Goal: Transaction & Acquisition: Purchase product/service

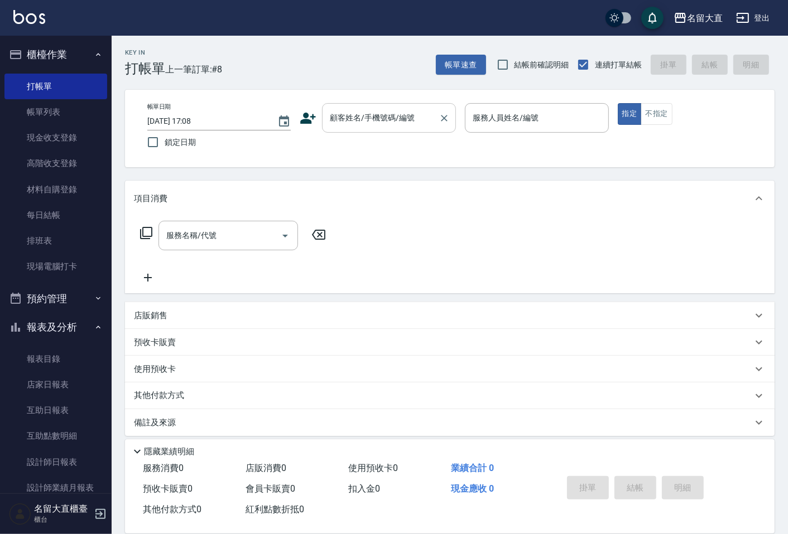
click at [359, 109] on input "顧客姓名/手機號碼/編號" at bounding box center [380, 118] width 107 height 20
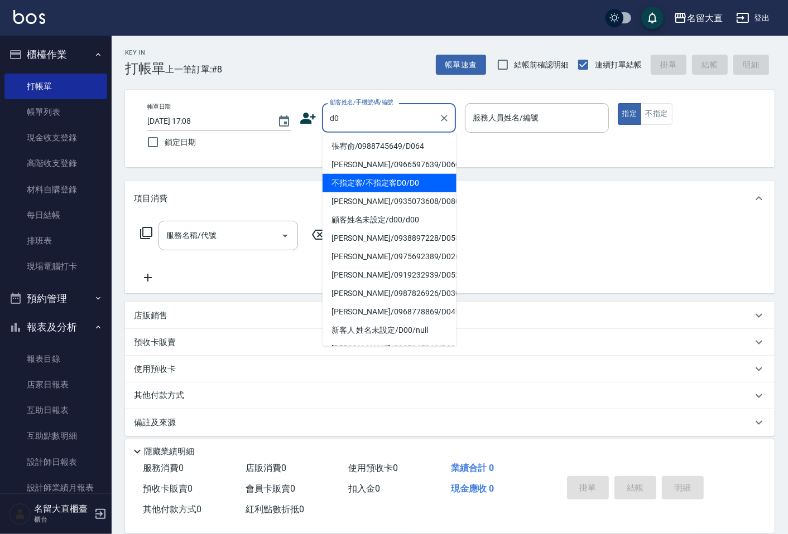
type input "不指定客/不指定客D0/D0"
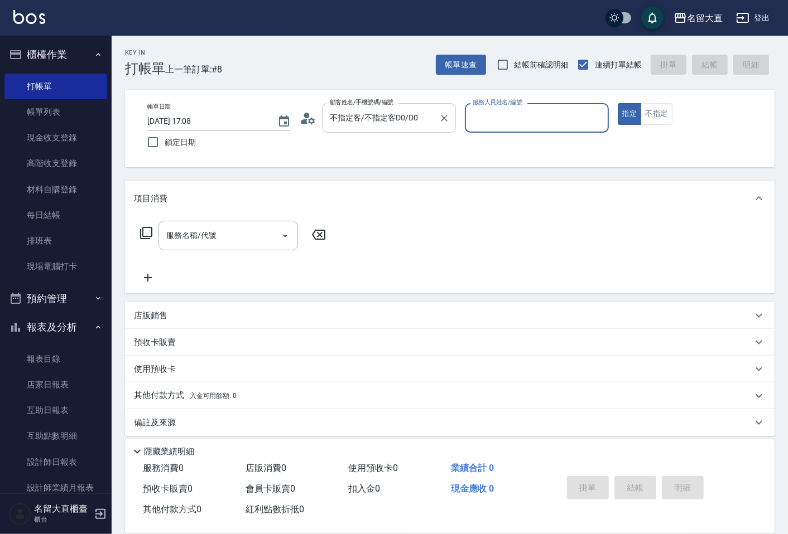
type input "[PERSON_NAME]3"
click at [618, 103] on button "指定" at bounding box center [630, 114] width 24 height 22
type button "true"
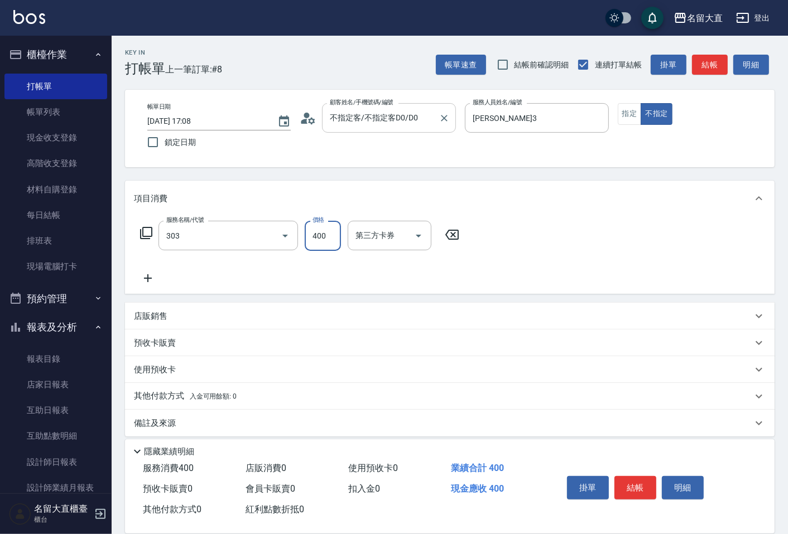
type input "剪髮(C級)(303)"
type input "300"
click at [713, 68] on button "結帳" at bounding box center [710, 65] width 36 height 21
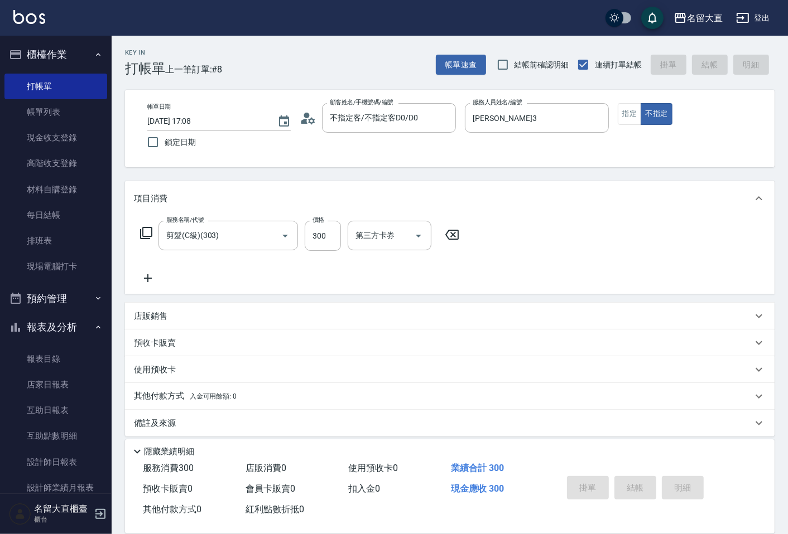
type input "[DATE] 18:09"
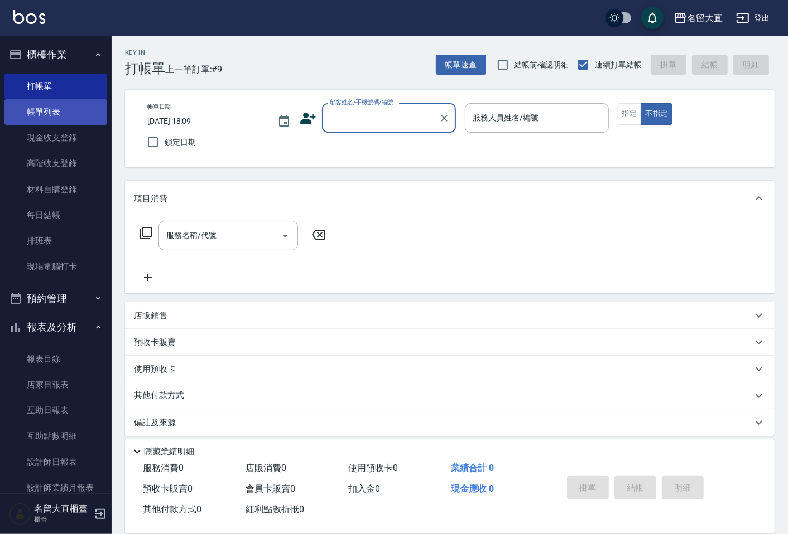
click at [59, 122] on link "帳單列表" at bounding box center [55, 112] width 103 height 26
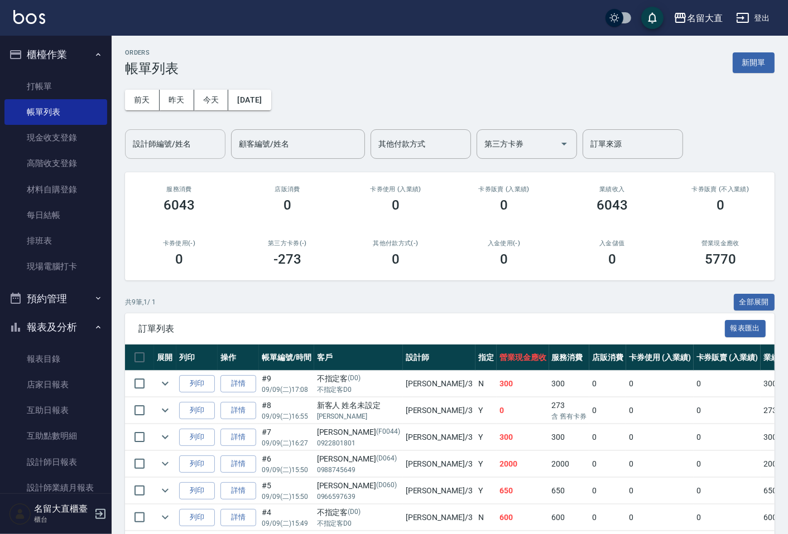
click at [156, 145] on input "設計師編號/姓名" at bounding box center [175, 144] width 90 height 20
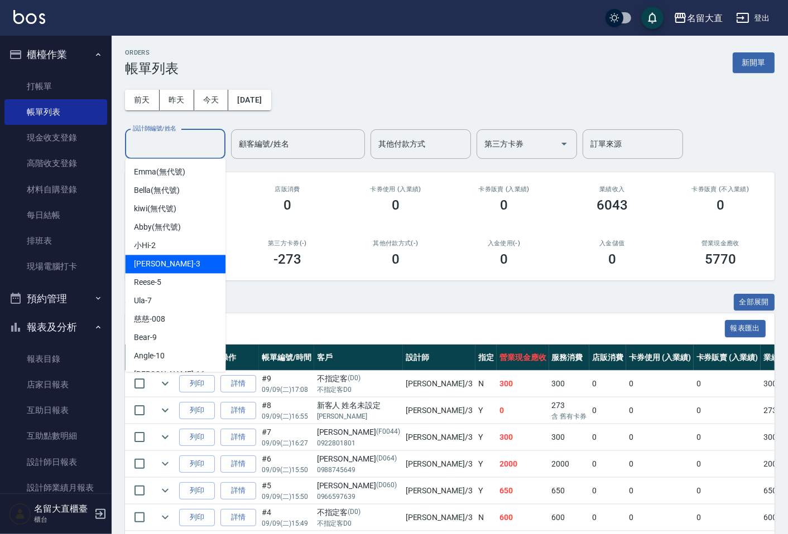
click at [175, 260] on div "[PERSON_NAME]3" at bounding box center [175, 264] width 100 height 18
type input "[PERSON_NAME]3"
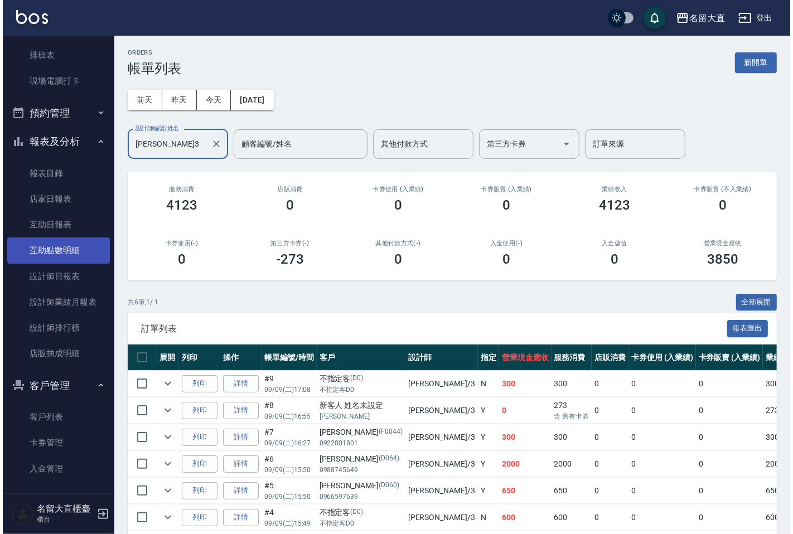
scroll to position [219, 0]
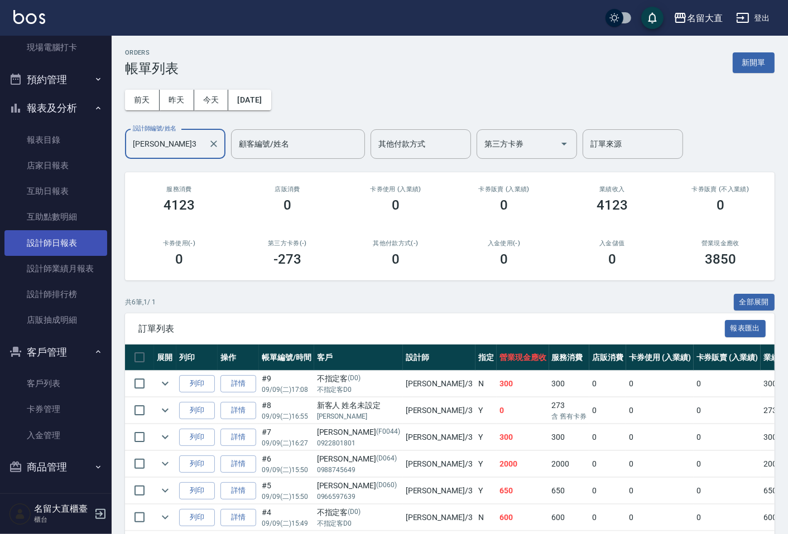
click at [57, 240] on link "設計師日報表" at bounding box center [55, 243] width 103 height 26
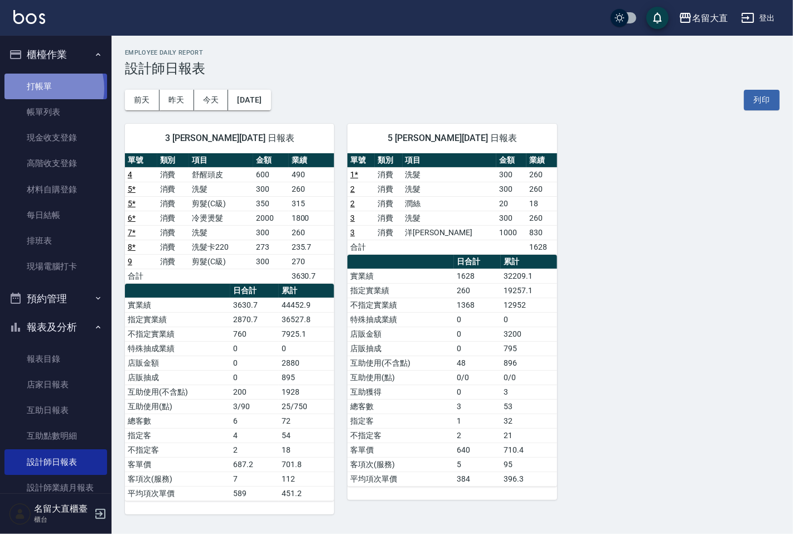
click at [41, 88] on link "打帳單" at bounding box center [55, 87] width 103 height 26
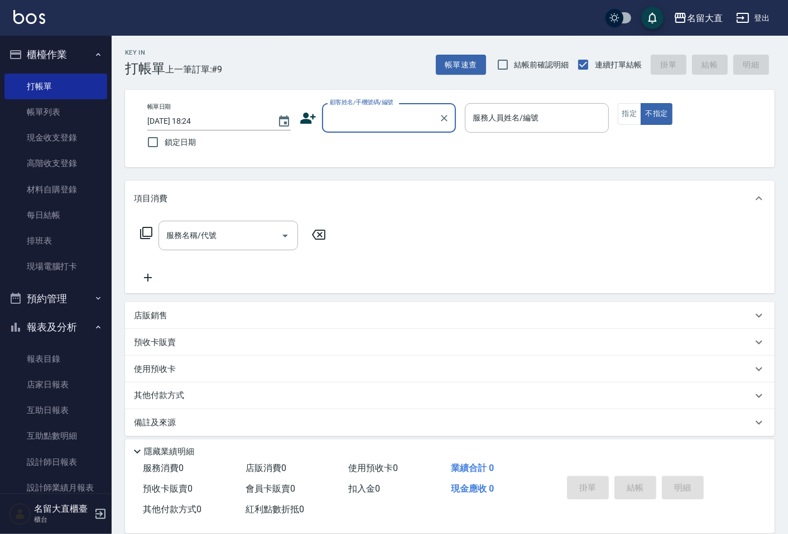
click at [359, 126] on input "顧客姓名/手機號碼/編號" at bounding box center [380, 118] width 107 height 20
type input "X"
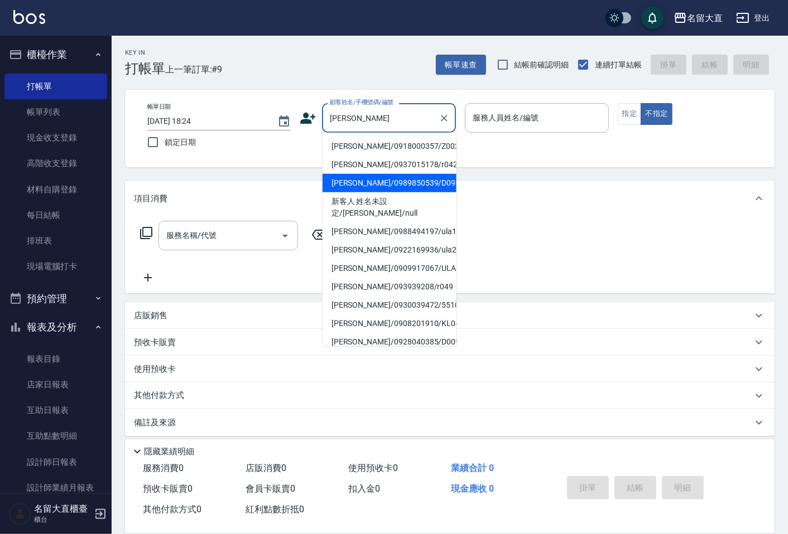
type input "[PERSON_NAME]/0989850539/D098"
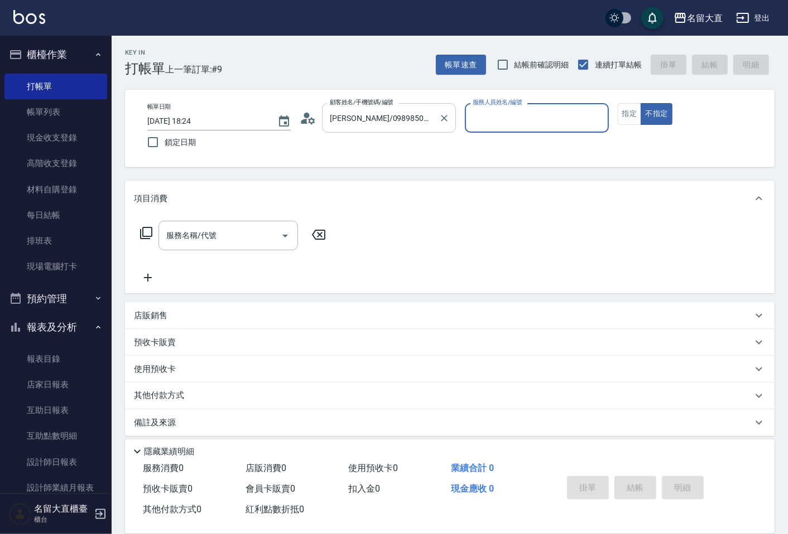
type input "[PERSON_NAME]3"
click at [640, 103] on button "不指定" at bounding box center [655, 114] width 31 height 22
type button "false"
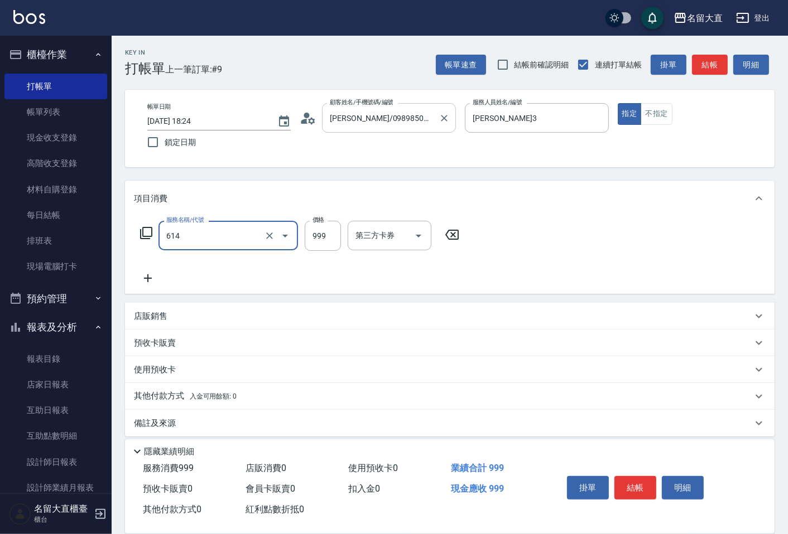
type input "去脂泥膠(614)"
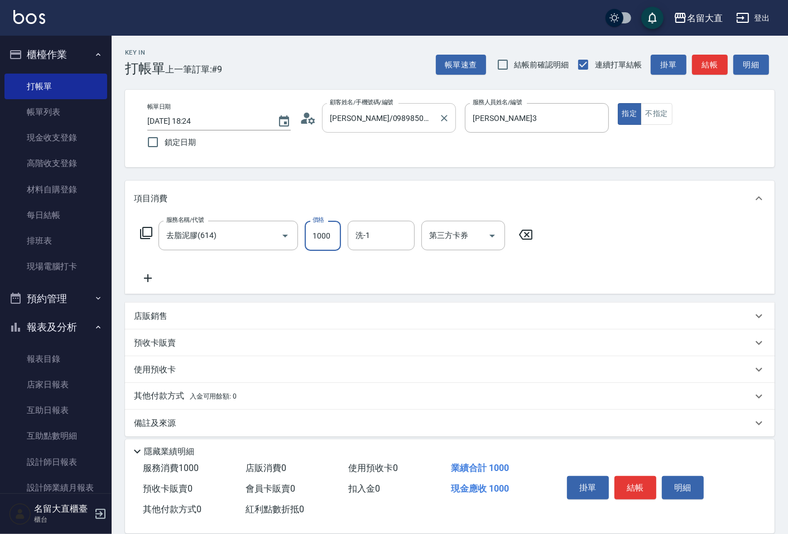
type input "1000"
type input "詩雅-20"
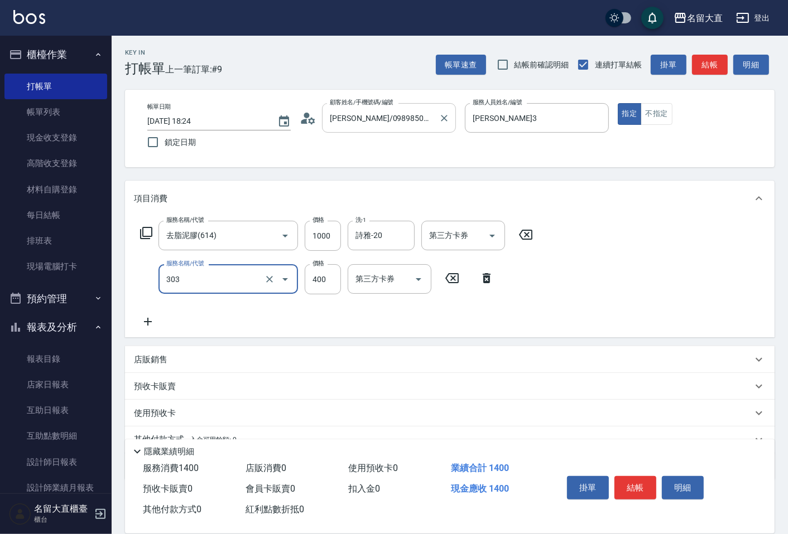
type input "剪髮(C級)(303)"
type input "350"
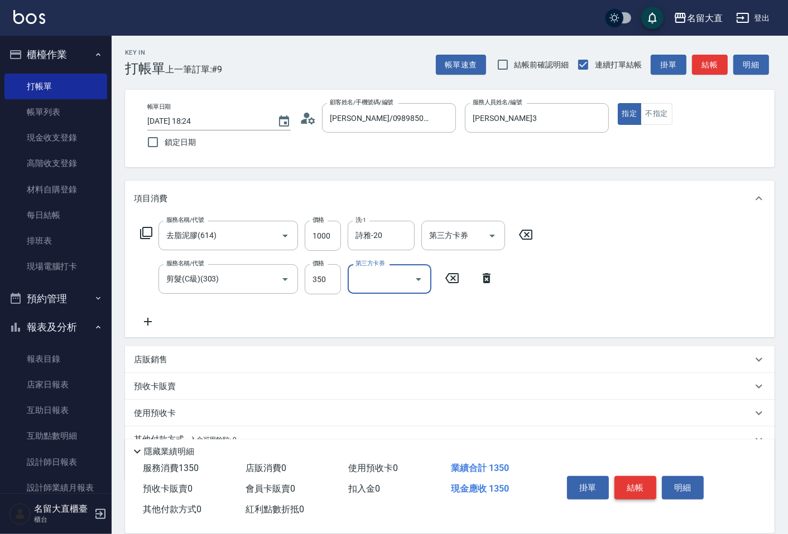
click at [637, 480] on button "結帳" at bounding box center [635, 487] width 42 height 23
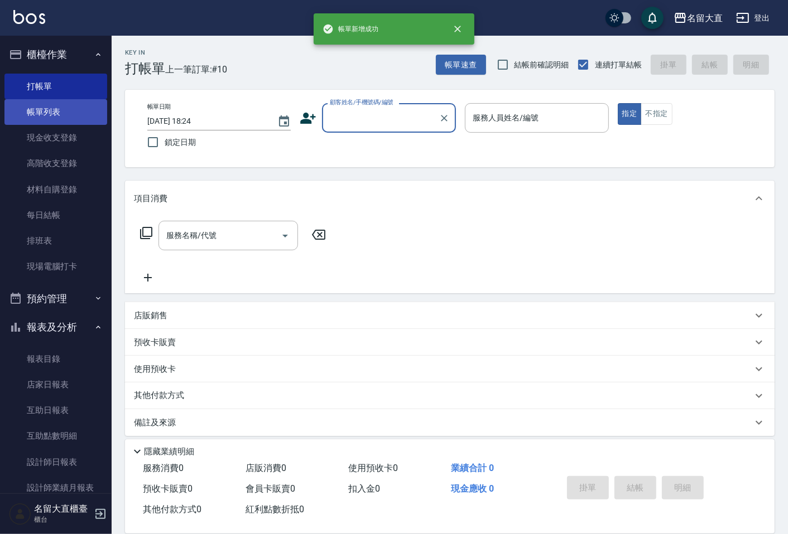
click at [36, 110] on link "帳單列表" at bounding box center [55, 112] width 103 height 26
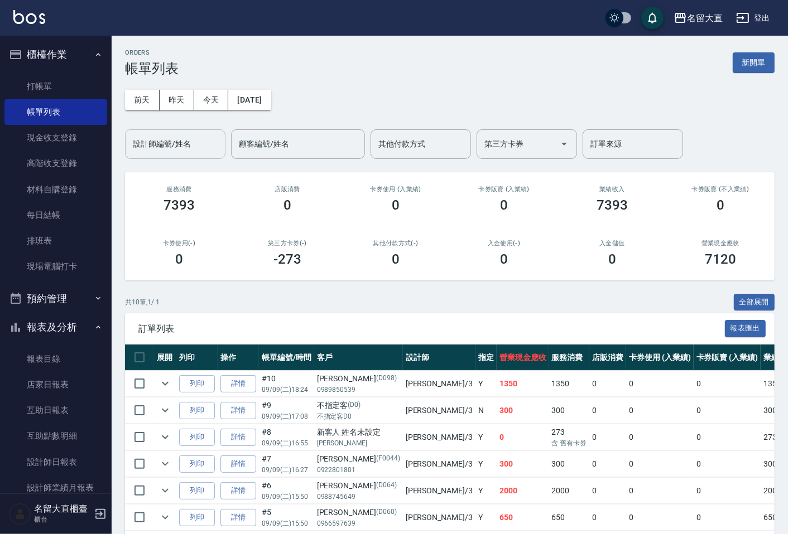
click at [181, 152] on input "設計師編號/姓名" at bounding box center [175, 144] width 90 height 20
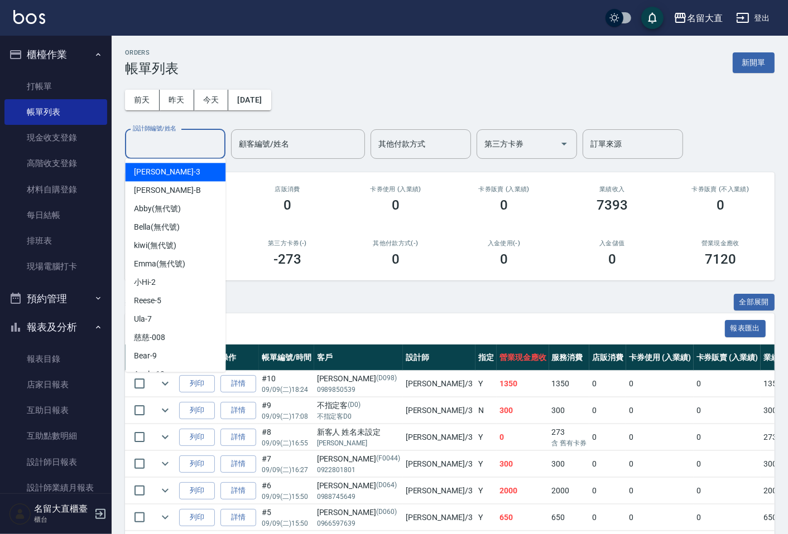
click at [155, 168] on span "[PERSON_NAME]3" at bounding box center [167, 172] width 66 height 12
type input "[PERSON_NAME]3"
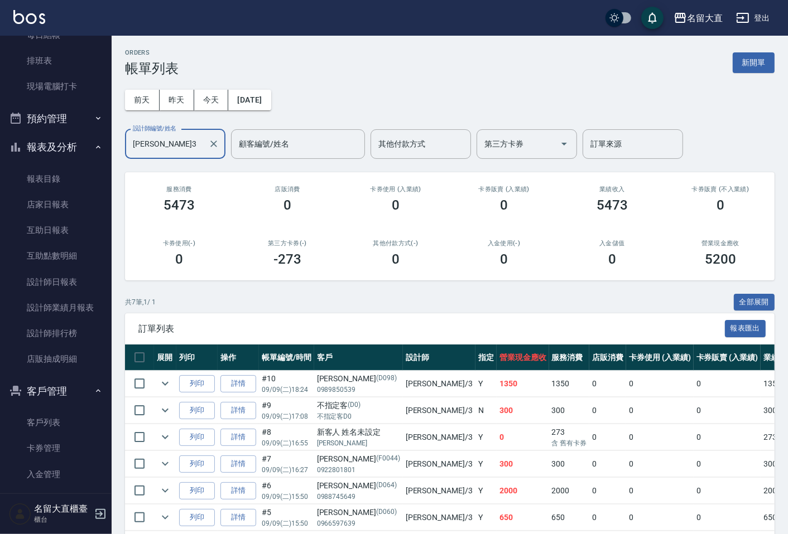
scroll to position [186, 0]
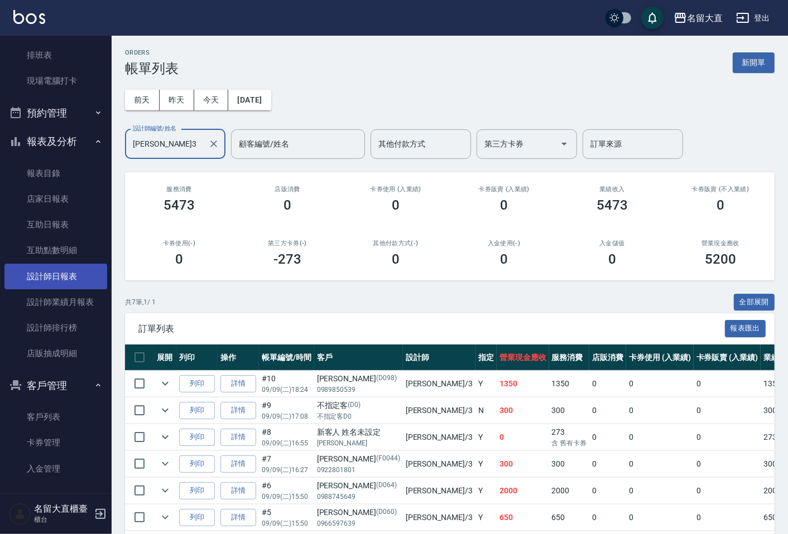
click at [64, 268] on link "設計師日報表" at bounding box center [55, 277] width 103 height 26
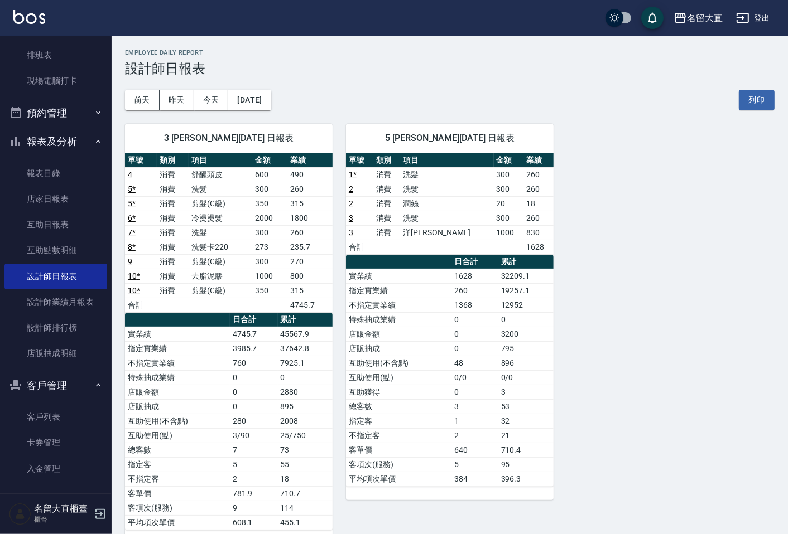
scroll to position [23, 0]
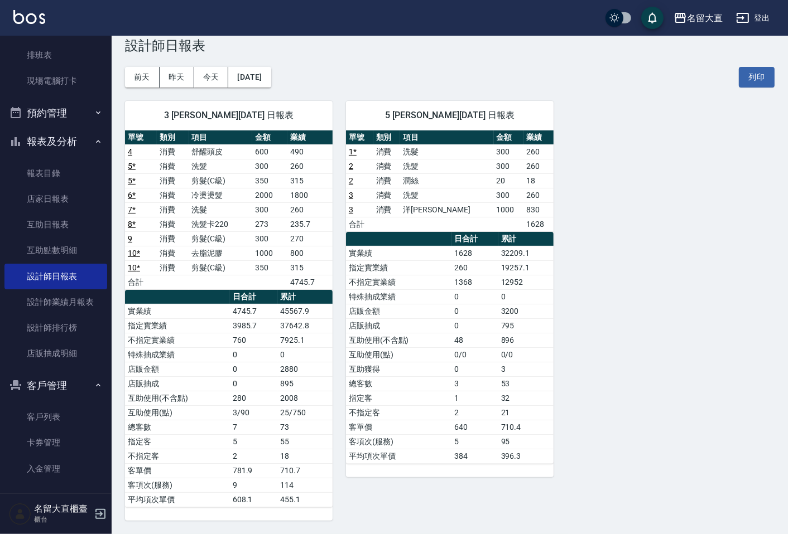
click at [153, 310] on td "實業績" at bounding box center [177, 311] width 105 height 15
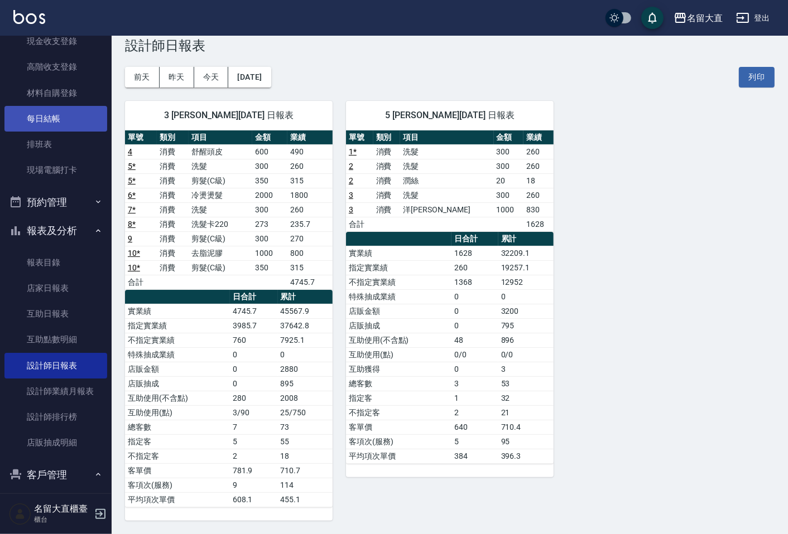
scroll to position [0, 0]
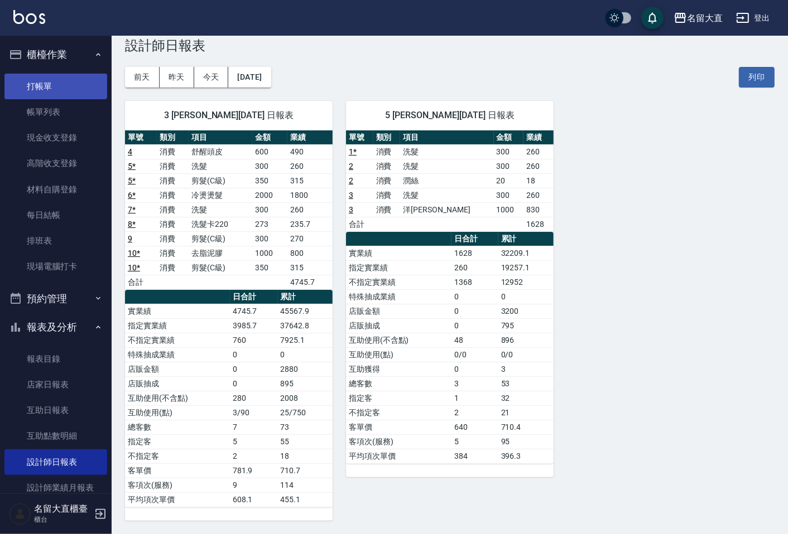
click at [17, 97] on link "打帳單" at bounding box center [55, 87] width 103 height 26
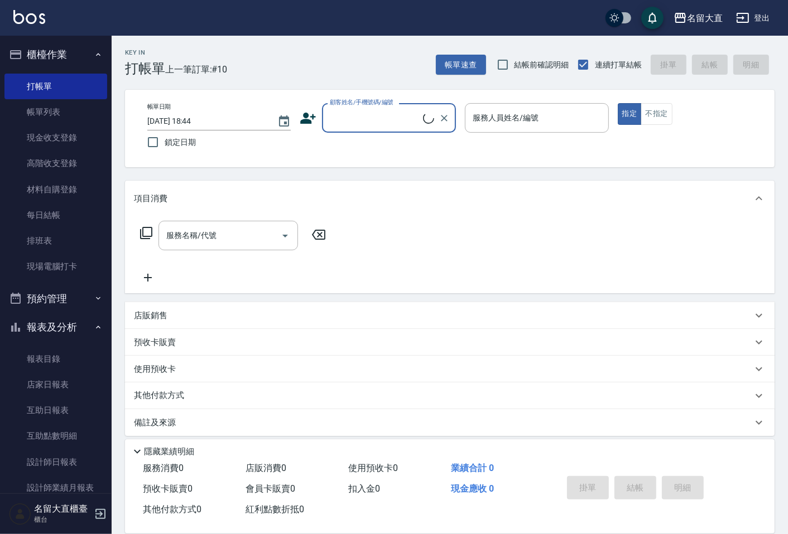
click at [358, 125] on input "顧客姓名/手機號碼/編號" at bounding box center [375, 118] width 96 height 20
type input "B"
type input "[PERSON_NAME]"
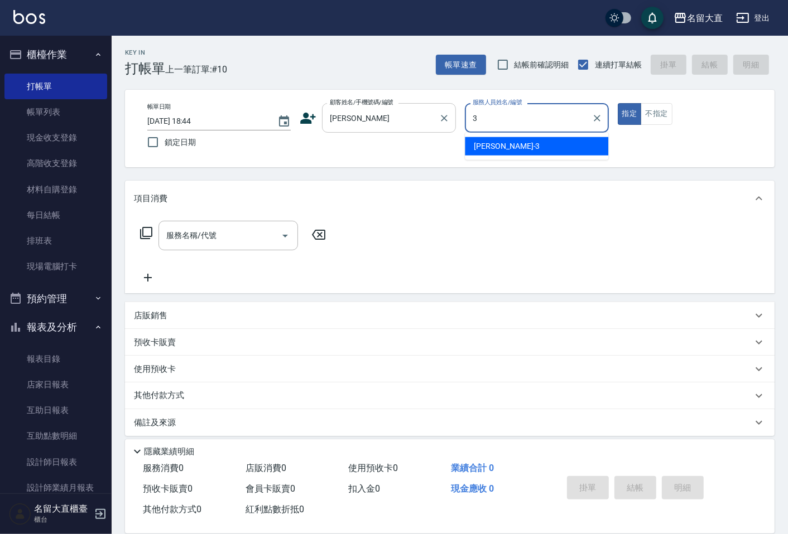
type input "[PERSON_NAME]3"
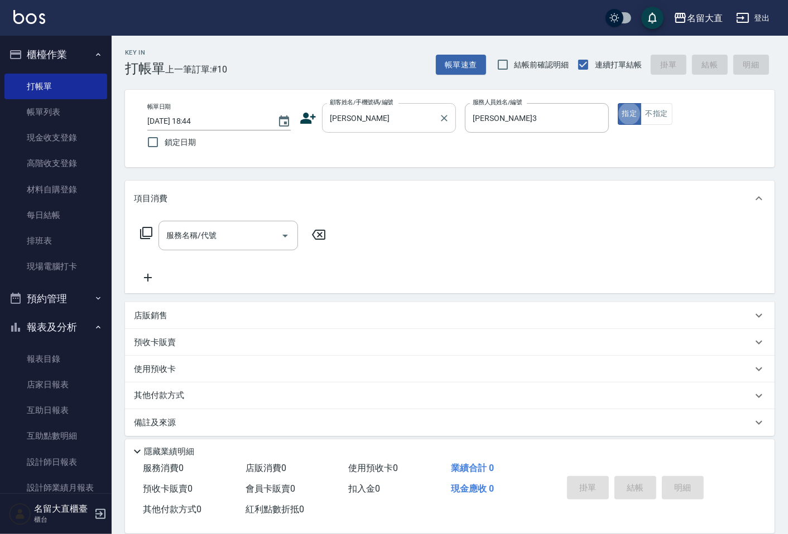
type button "true"
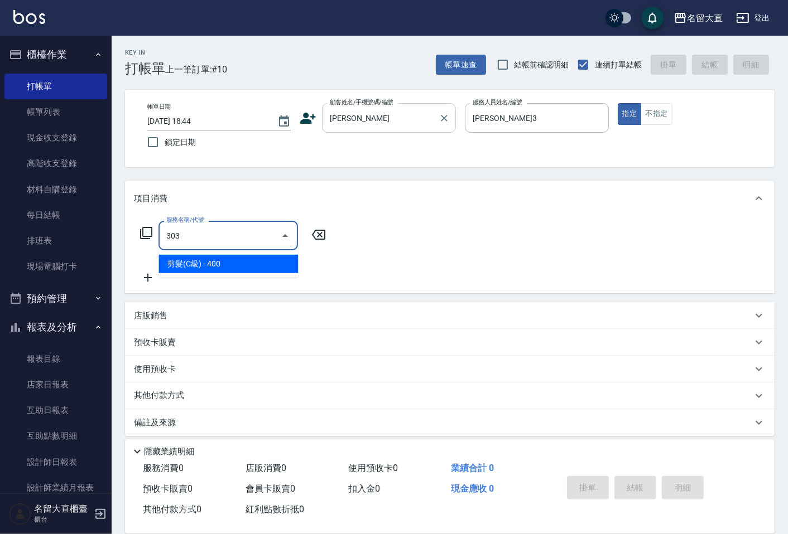
type input "剪髮(C級)(303)"
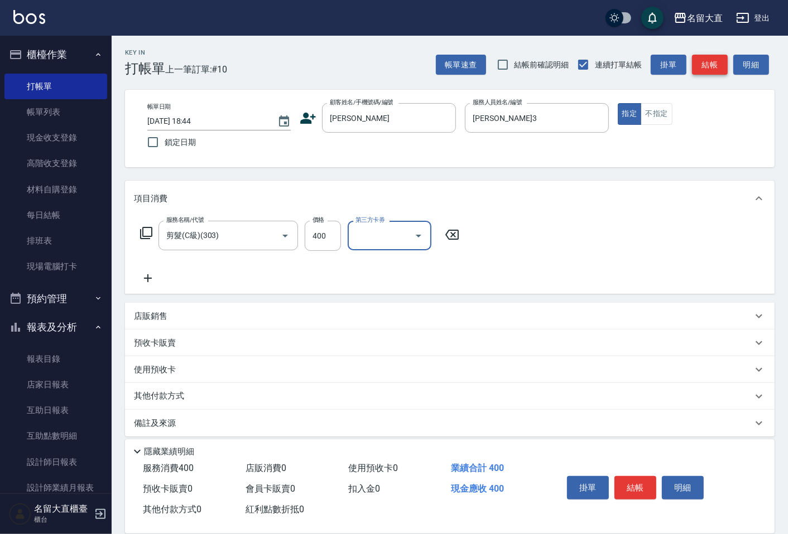
click at [711, 70] on button "結帳" at bounding box center [710, 65] width 36 height 21
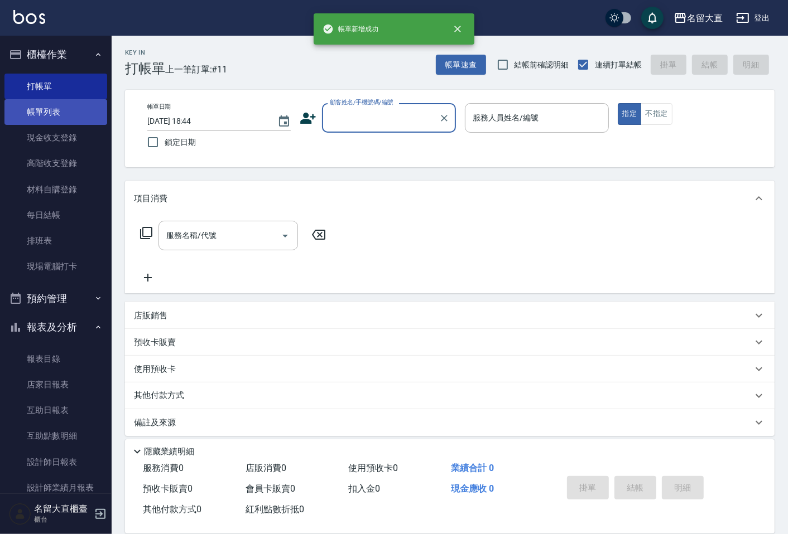
click at [43, 112] on link "帳單列表" at bounding box center [55, 112] width 103 height 26
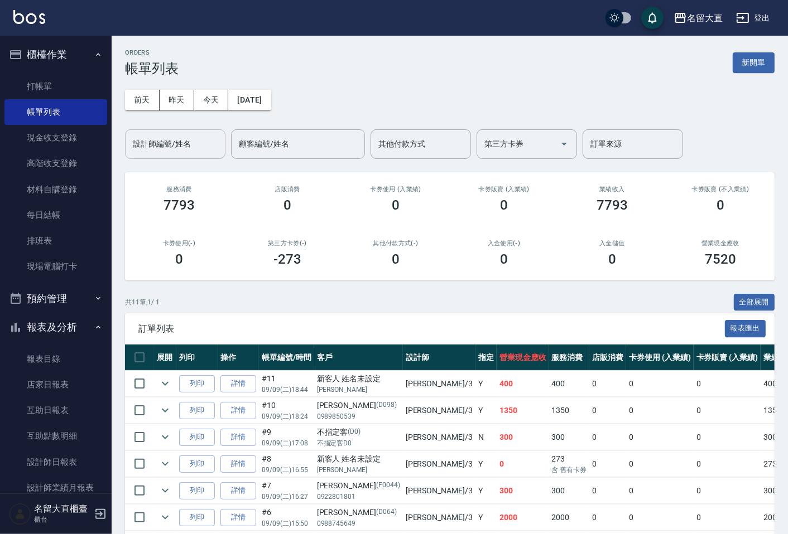
click at [195, 141] on input "設計師編號/姓名" at bounding box center [175, 144] width 90 height 20
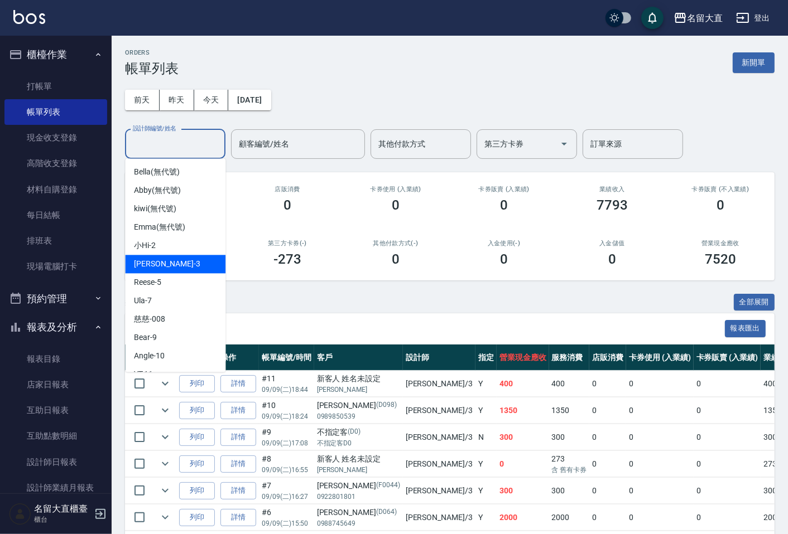
click at [152, 259] on span "[PERSON_NAME]3" at bounding box center [167, 264] width 66 height 12
type input "[PERSON_NAME]3"
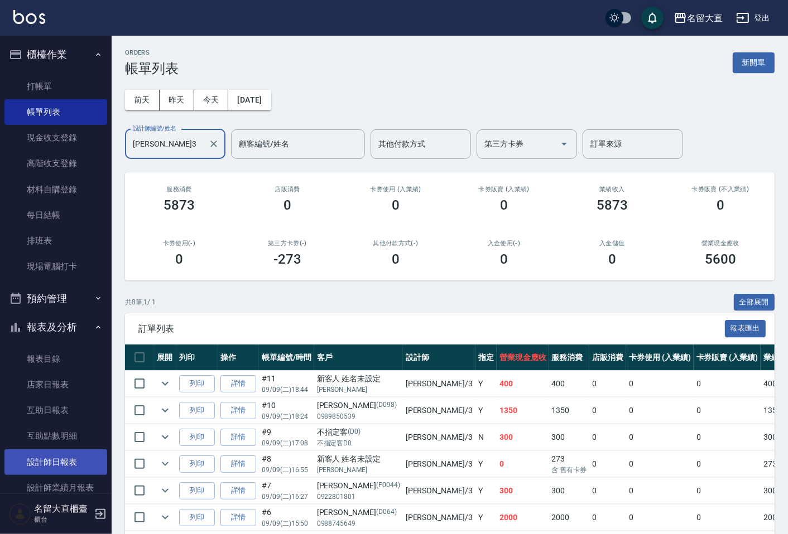
scroll to position [124, 0]
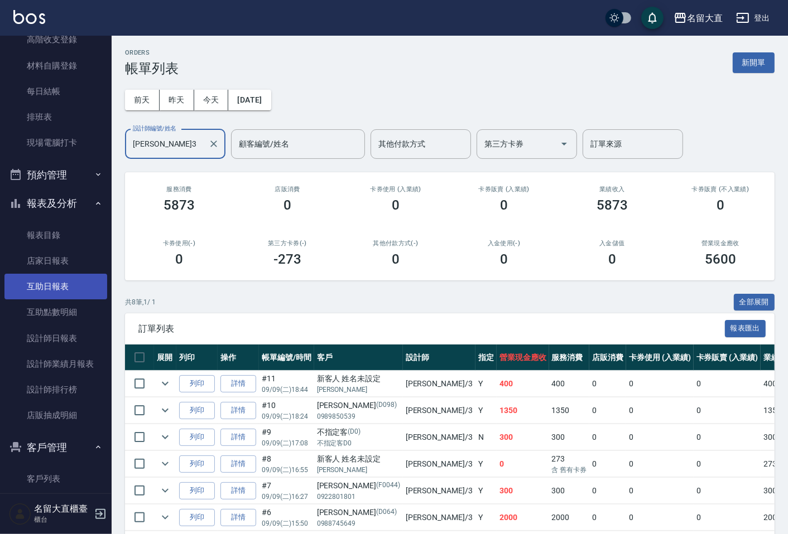
click at [59, 291] on link "互助日報表" at bounding box center [55, 287] width 103 height 26
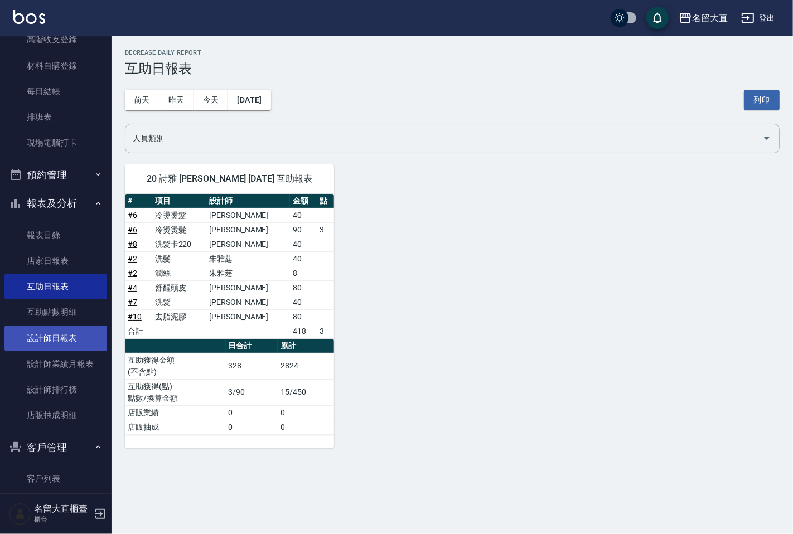
click at [50, 343] on link "設計師日報表" at bounding box center [55, 339] width 103 height 26
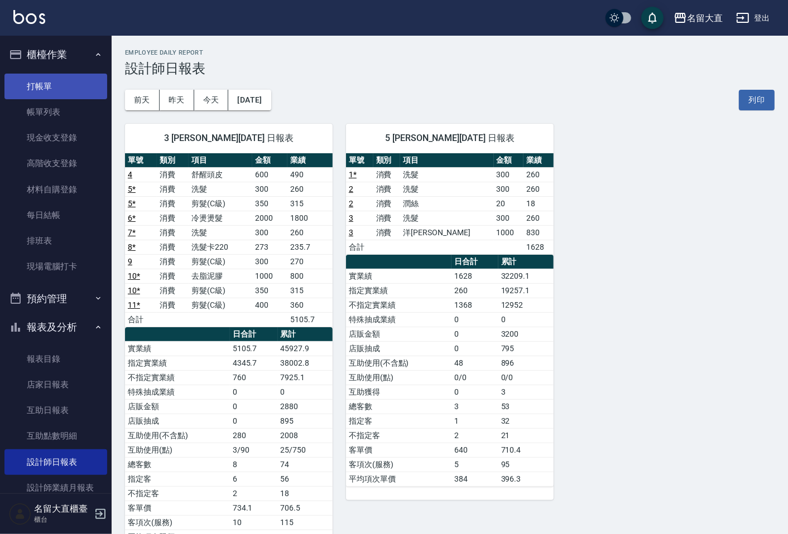
click at [54, 95] on link "打帳單" at bounding box center [55, 87] width 103 height 26
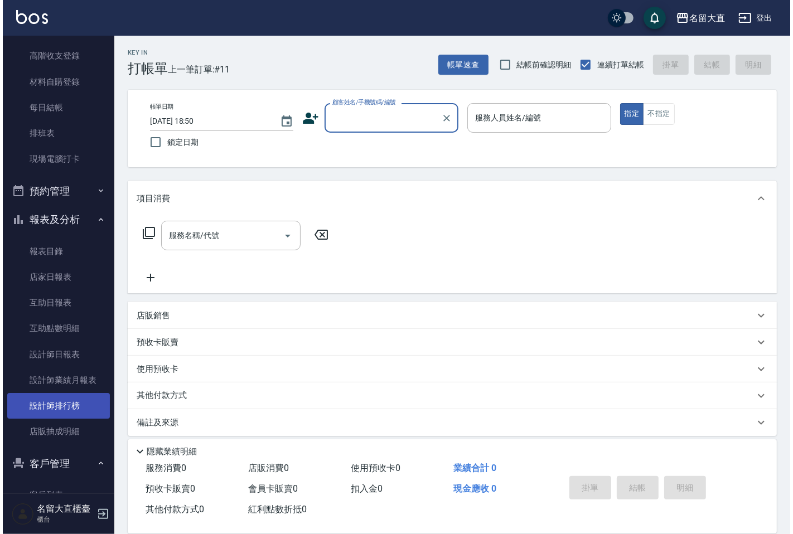
scroll to position [186, 0]
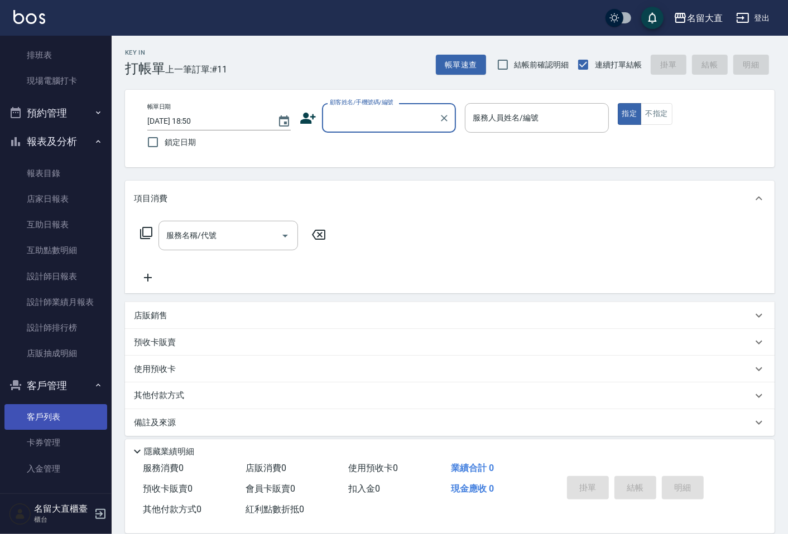
click at [70, 404] on link "客戶列表" at bounding box center [55, 417] width 103 height 26
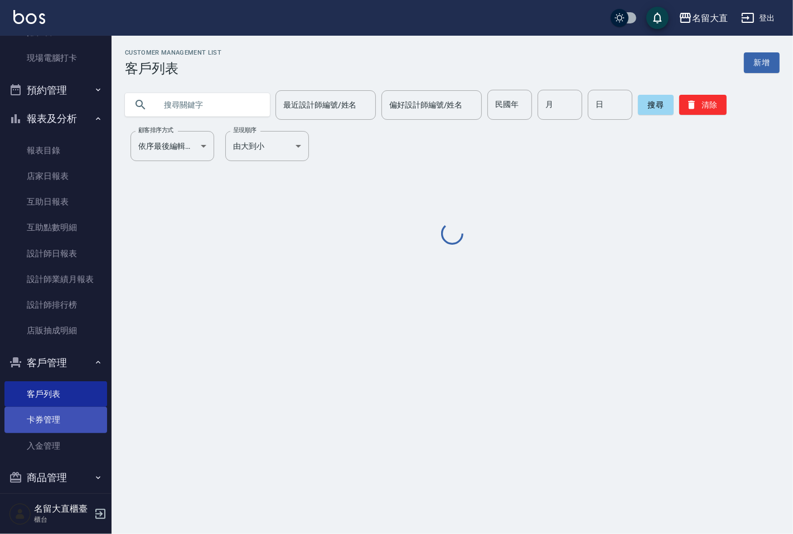
scroll to position [219, 0]
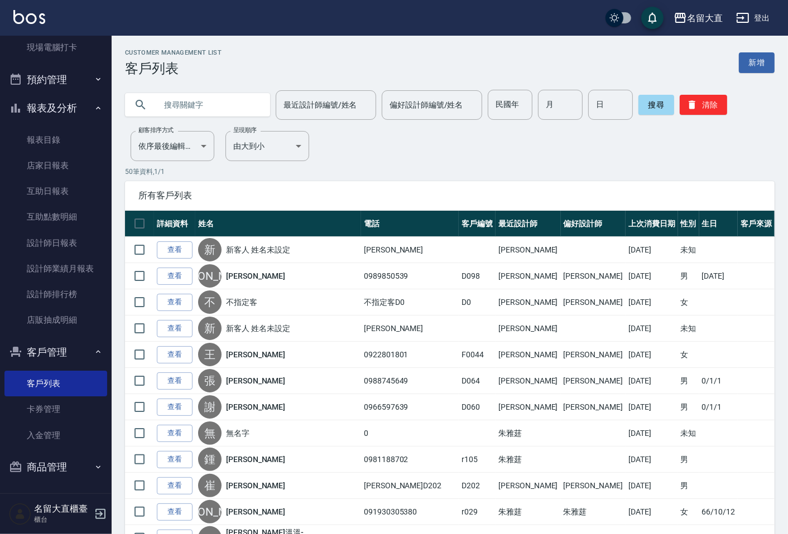
click at [166, 108] on input "text" at bounding box center [208, 105] width 105 height 30
type input "ㄑ"
type input "F"
type input "ㄑ"
type input "[PERSON_NAME]"
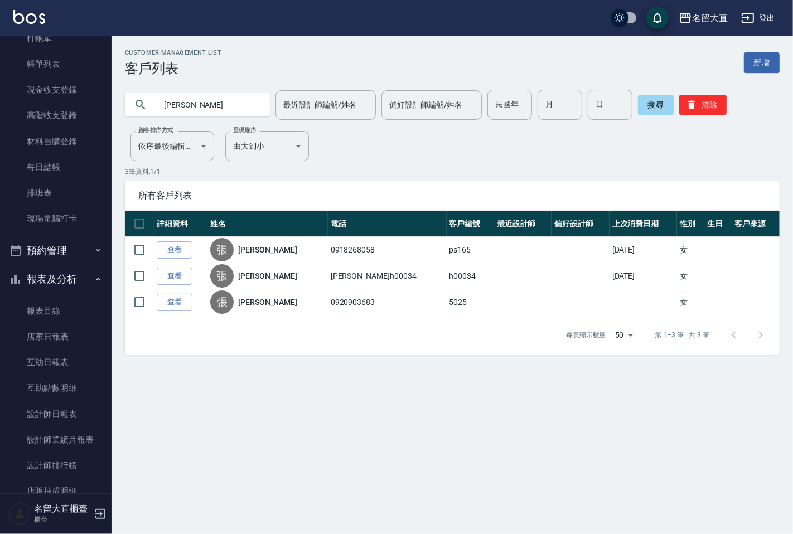
scroll to position [0, 0]
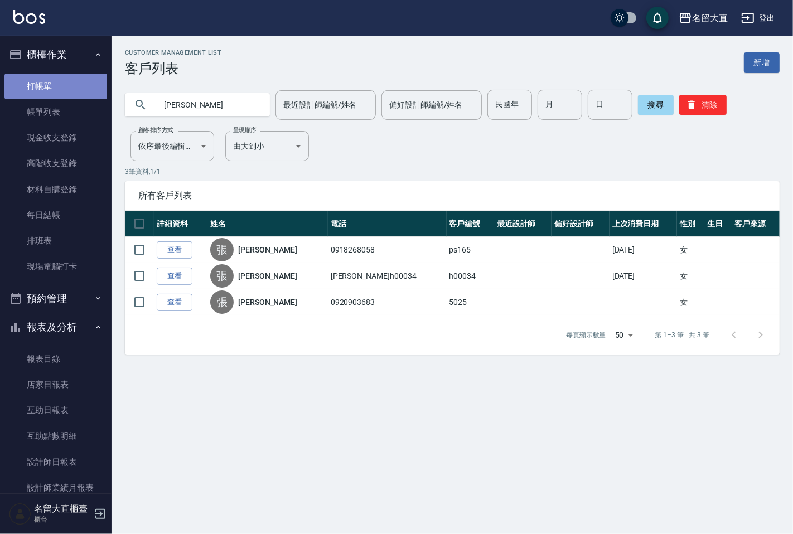
click at [71, 80] on link "打帳單" at bounding box center [55, 87] width 103 height 26
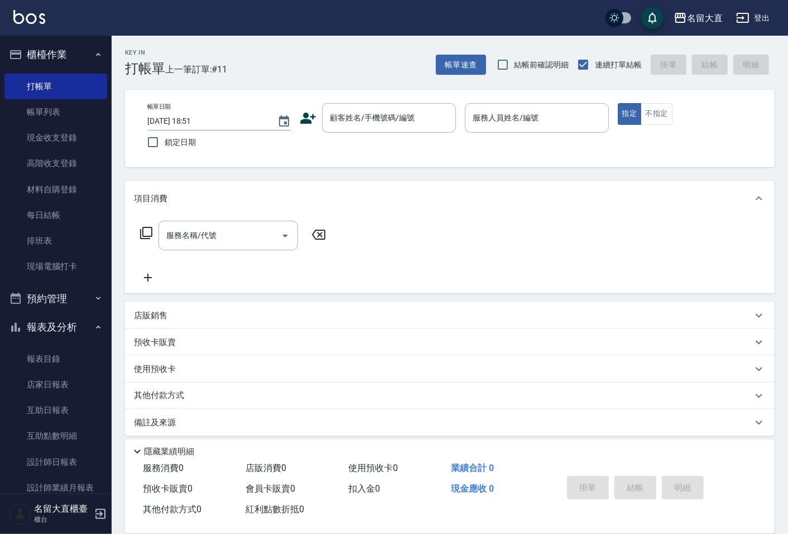
click at [306, 123] on icon at bounding box center [309, 118] width 16 height 11
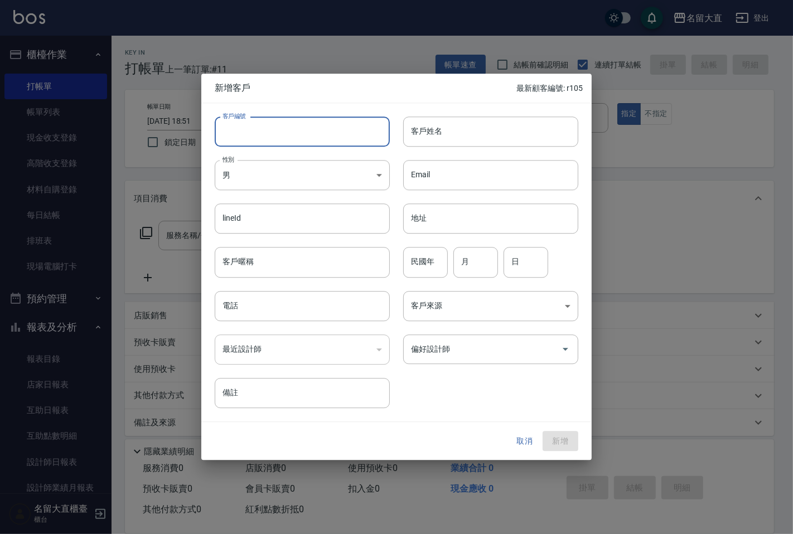
click at [292, 134] on input "客戶編號" at bounding box center [302, 132] width 175 height 30
type input "r106"
click at [312, 164] on div "性別 男 [DEMOGRAPHIC_DATA] 性別" at bounding box center [295, 169] width 189 height 44
click at [312, 165] on body "名留大直 登出 櫃檯作業 打帳單 帳單列表 現金收支登錄 高階收支登錄 材料自購登錄 每日結帳 排班表 現場電腦打卡 預約管理 預約管理 單日預約紀錄 單週預…" at bounding box center [396, 271] width 793 height 542
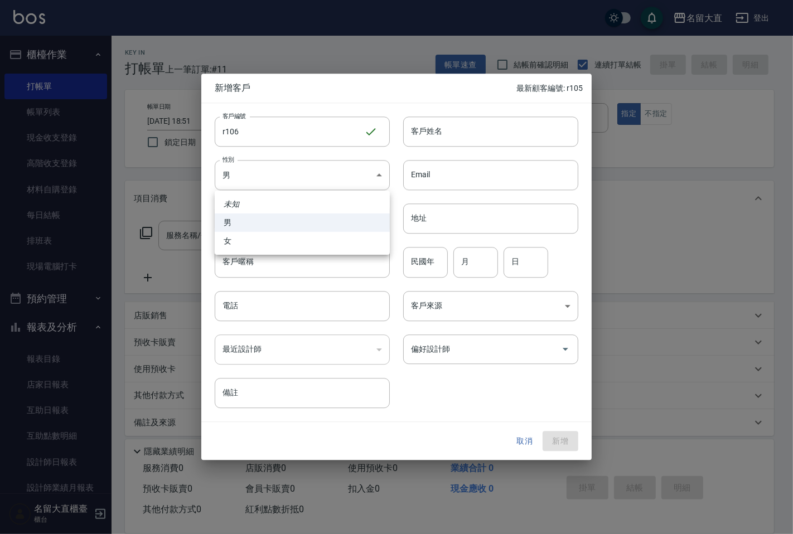
click at [312, 165] on div at bounding box center [396, 267] width 793 height 534
click at [274, 183] on body "名留大直 登出 櫃檯作業 打帳單 帳單列表 現金收支登錄 高階收支登錄 材料自購登錄 每日結帳 排班表 現場電腦打卡 預約管理 預約管理 單日預約紀錄 單週預…" at bounding box center [396, 271] width 793 height 542
click at [266, 235] on li "女" at bounding box center [302, 241] width 175 height 18
type input "[DEMOGRAPHIC_DATA]"
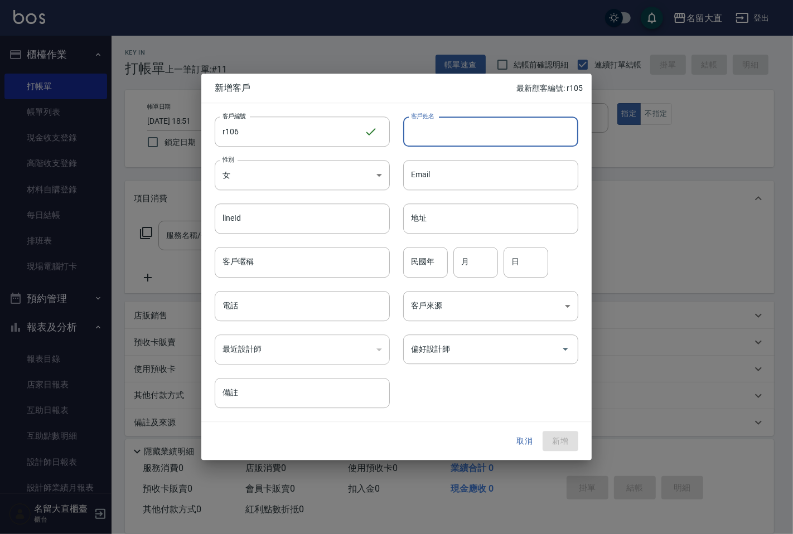
click at [448, 131] on input "客戶姓名" at bounding box center [490, 132] width 175 height 30
type input "Y"
type input "ㄕ"
type input "[PERSON_NAME]"
click at [309, 311] on input "電話" at bounding box center [302, 306] width 175 height 30
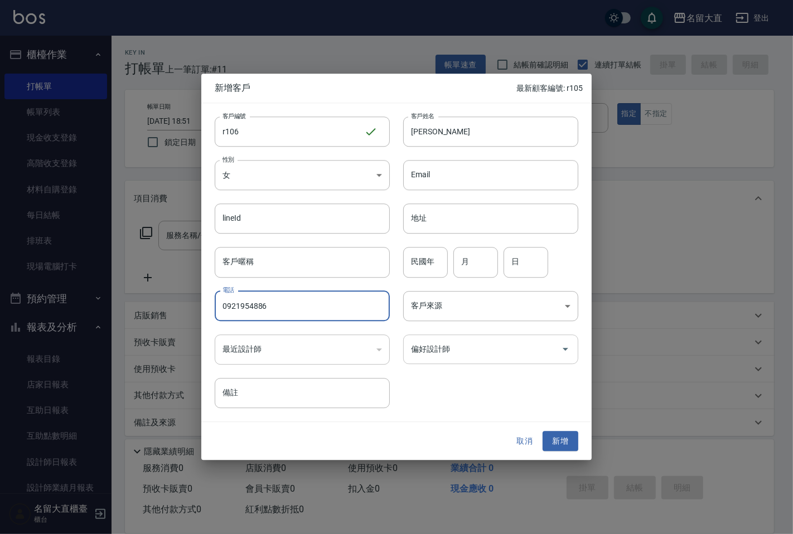
click at [471, 359] on div "偏好設計師" at bounding box center [490, 350] width 175 height 30
type input "0921954886"
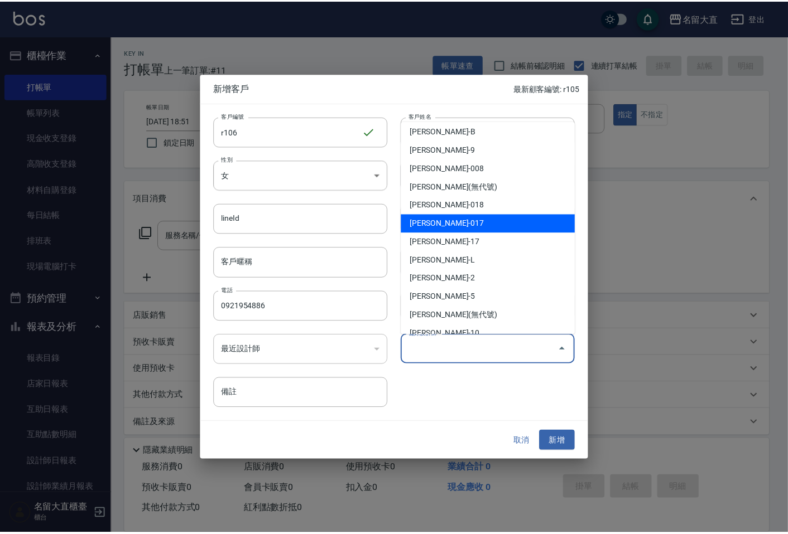
scroll to position [62, 0]
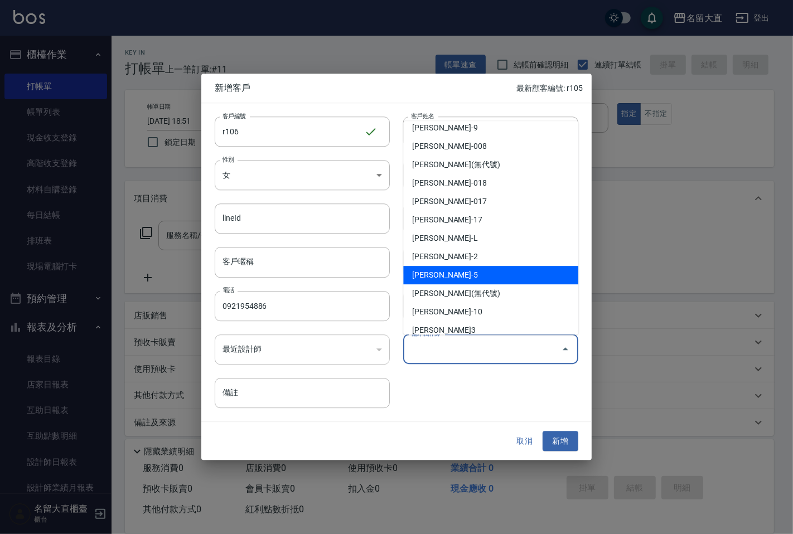
click at [470, 276] on li "[PERSON_NAME]-5" at bounding box center [490, 275] width 175 height 18
type input "朱雅莛"
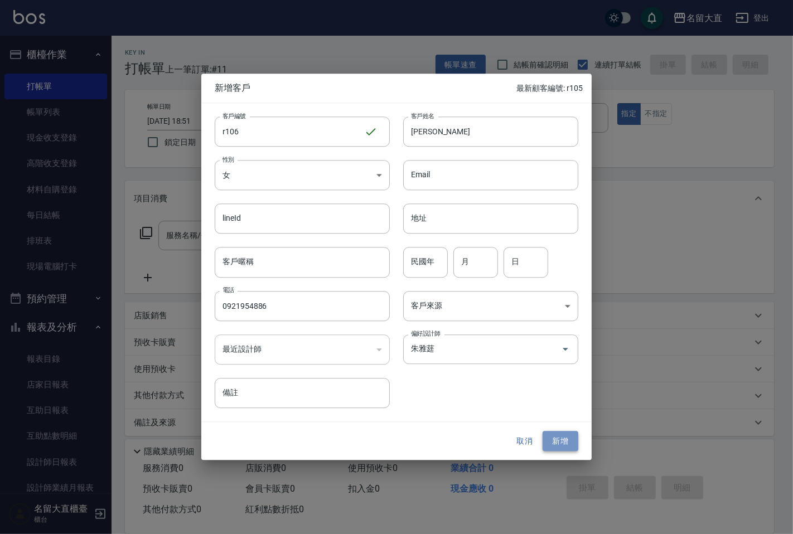
click at [555, 444] on button "新增" at bounding box center [561, 441] width 36 height 21
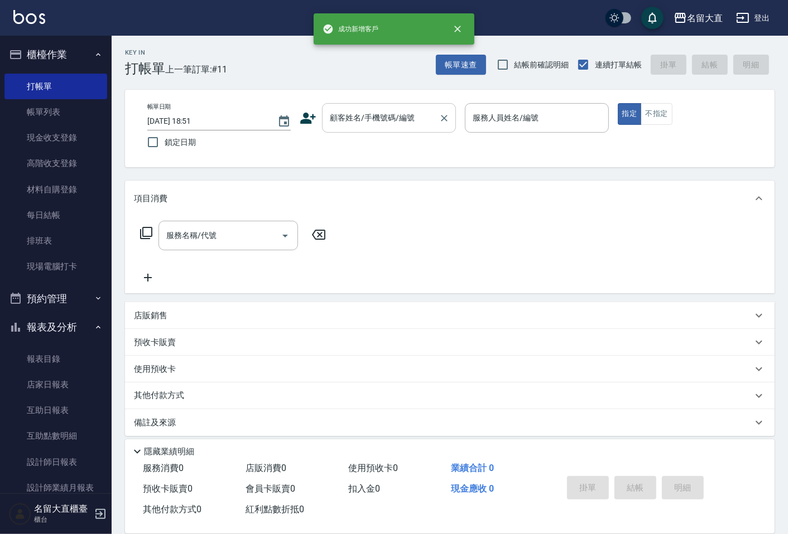
click at [392, 109] on div "顧客姓名/手機號碼/編號 顧客姓名/手機號碼/編號" at bounding box center [389, 118] width 134 height 30
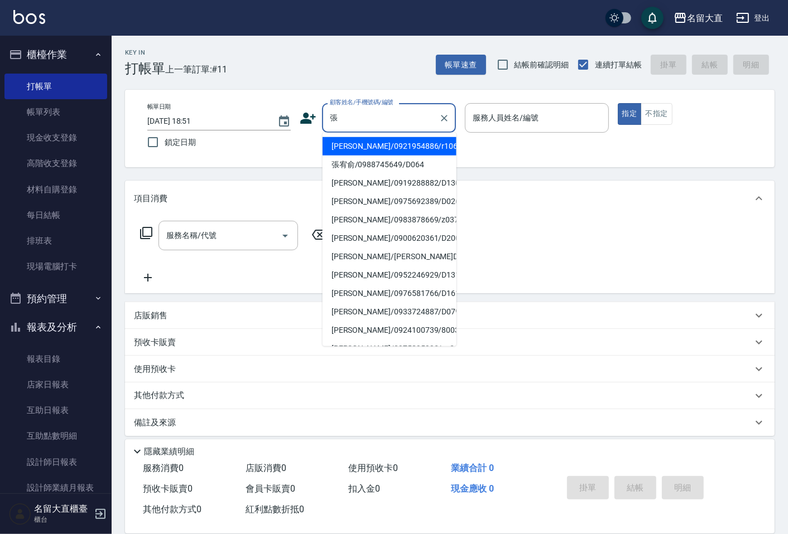
click at [419, 148] on li "[PERSON_NAME]/0921954886/r106" at bounding box center [389, 146] width 134 height 18
type input "[PERSON_NAME]/0921954886/r106"
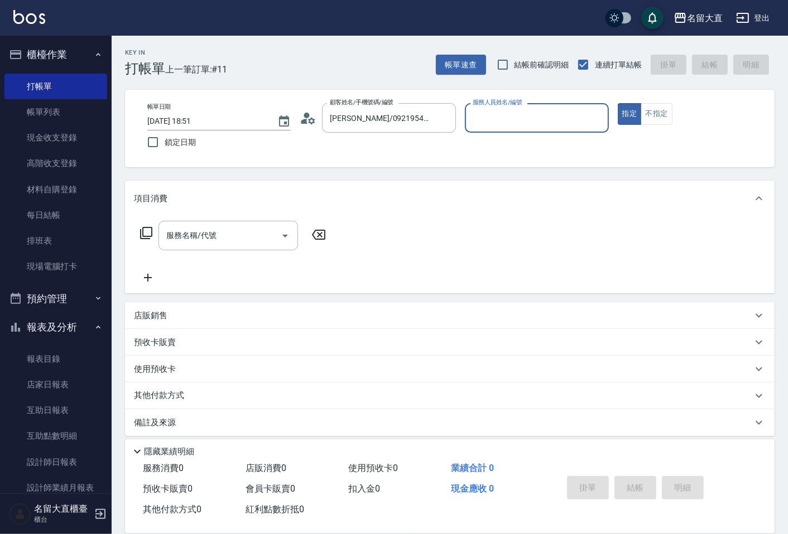
type input "[PERSON_NAME]-5"
click at [149, 227] on icon at bounding box center [146, 233] width 12 height 12
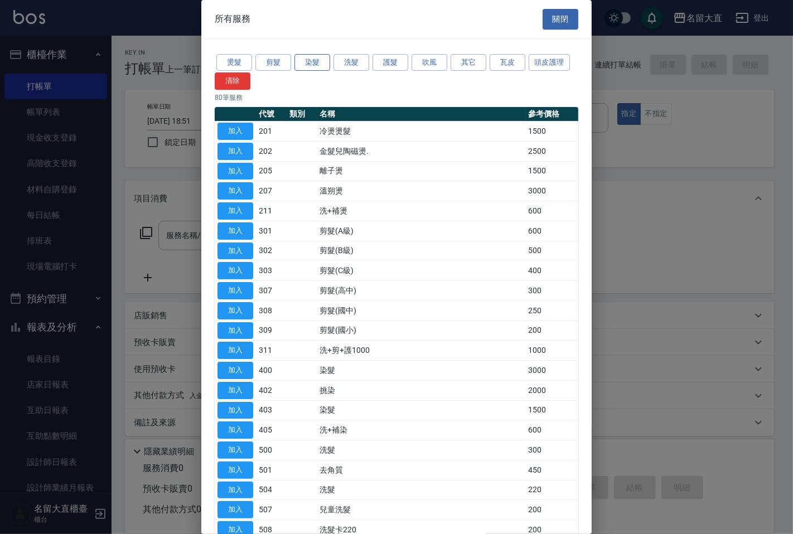
click at [305, 60] on button "染髮" at bounding box center [313, 62] width 36 height 17
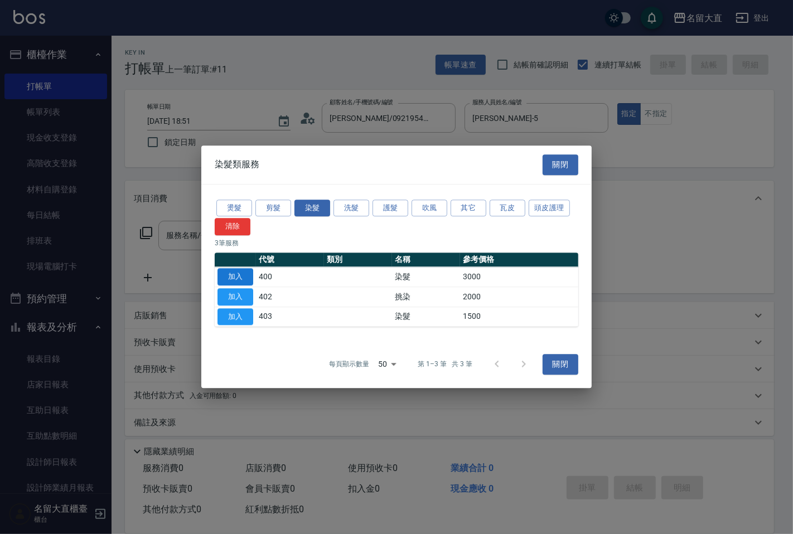
click at [234, 279] on button "加入" at bounding box center [236, 276] width 36 height 17
type input "染髮(400)"
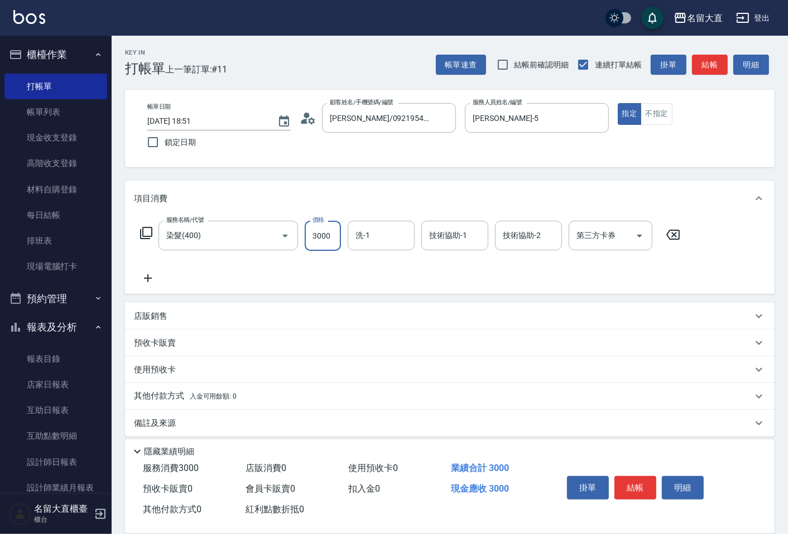
click at [319, 237] on input "3000" at bounding box center [323, 236] width 36 height 30
type input "2399"
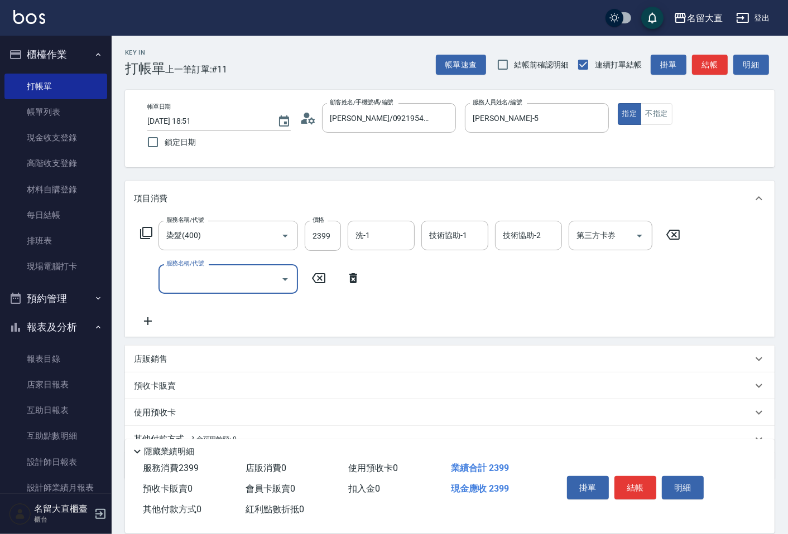
drag, startPoint x: 266, startPoint y: 276, endPoint x: 266, endPoint y: 282, distance: 6.1
click at [266, 277] on input "服務名稱/代號" at bounding box center [219, 279] width 113 height 20
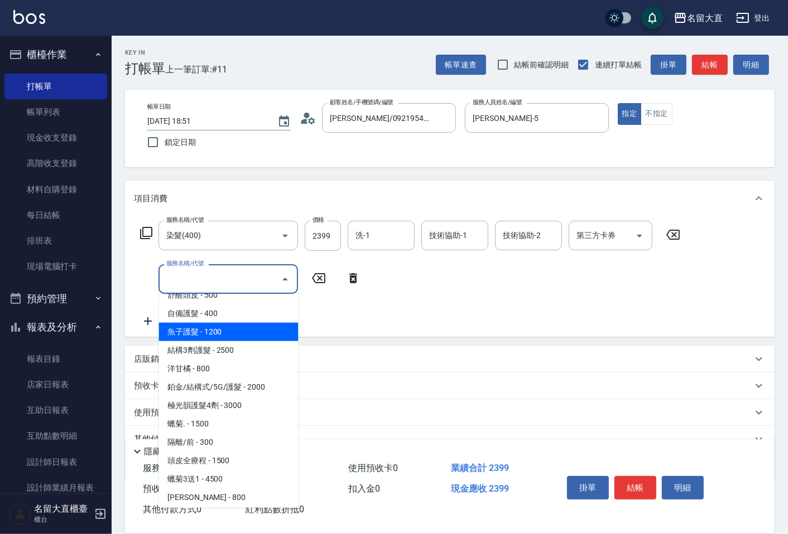
scroll to position [495, 0]
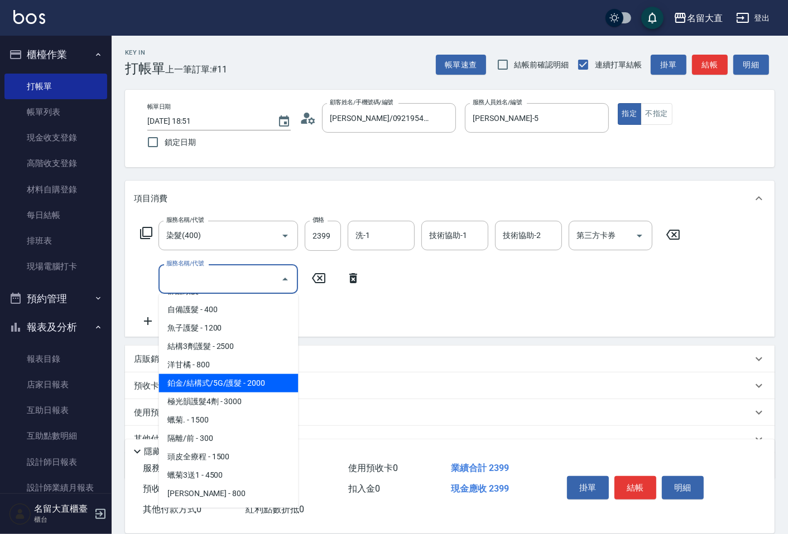
click at [242, 380] on span "鉑金/結構式/5G/護髮 - 2000" at bounding box center [227, 383] width 139 height 18
type input "鉑金/結構式/5G/護髮(605)"
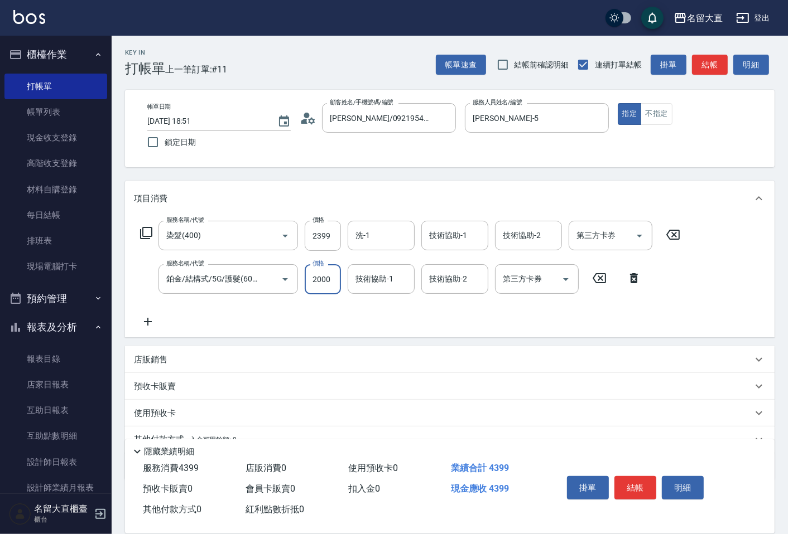
click at [321, 293] on input "2000" at bounding box center [323, 279] width 36 height 30
type input "1000"
click at [700, 62] on button "結帳" at bounding box center [710, 65] width 36 height 21
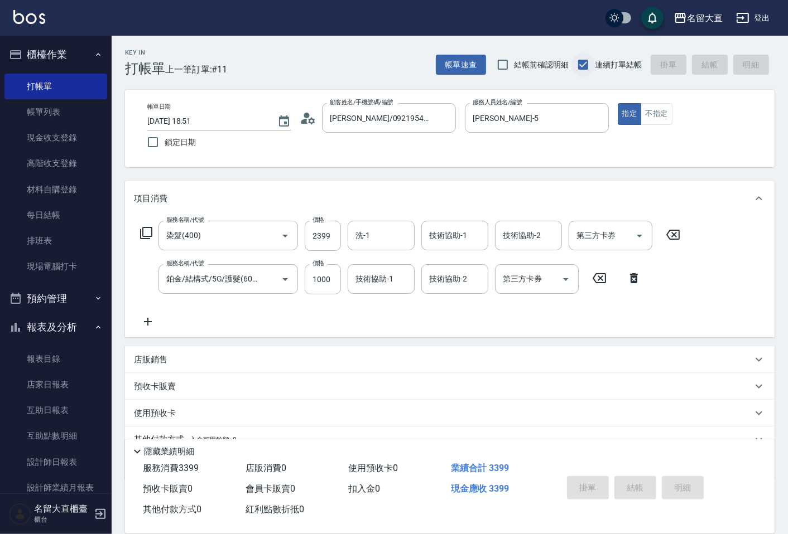
type input "[DATE] 18:53"
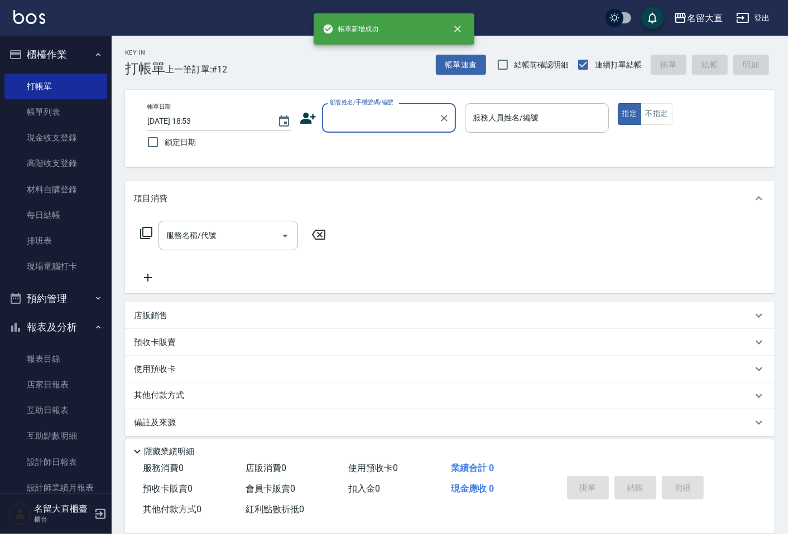
click at [407, 125] on input "顧客姓名/手機號碼/編號" at bounding box center [380, 118] width 107 height 20
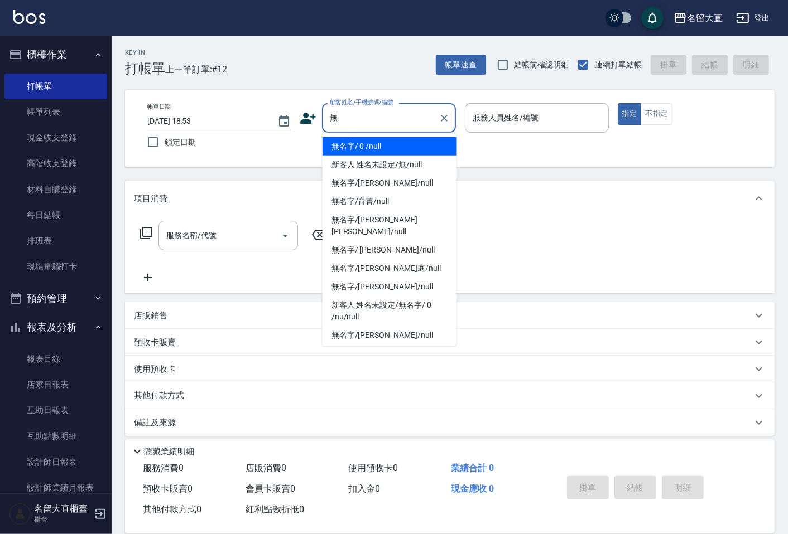
click at [403, 147] on li "無名字/ 0 /null" at bounding box center [389, 146] width 134 height 18
type input "無名字/ 0 /null"
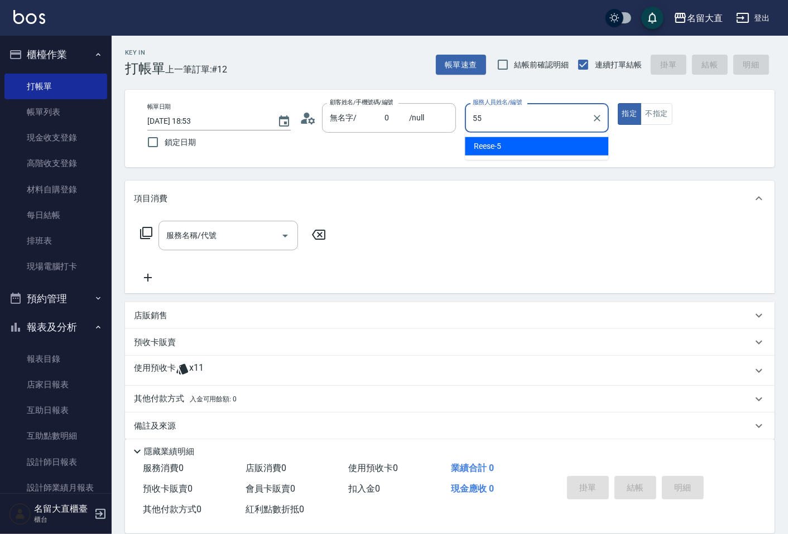
type input "55"
click at [618, 103] on button "指定" at bounding box center [630, 114] width 24 height 22
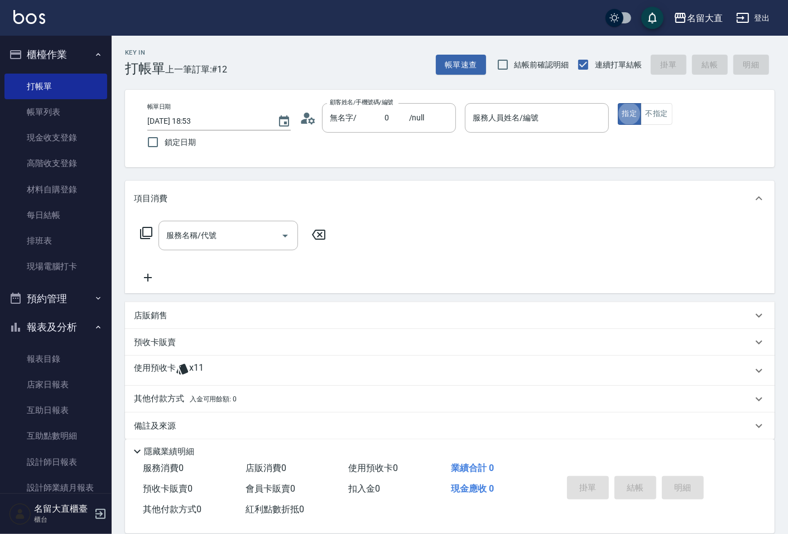
type button "true"
click at [569, 108] on div "服務人員姓名/編號" at bounding box center [536, 118] width 143 height 30
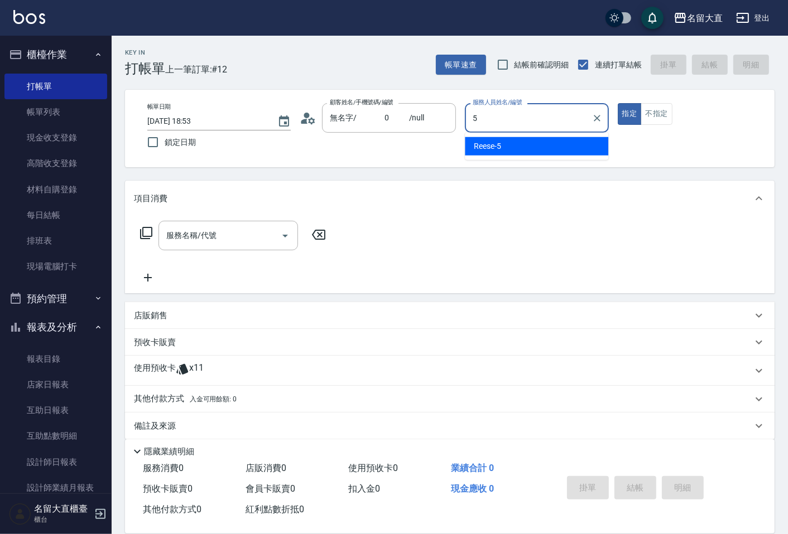
type input "[PERSON_NAME]-5"
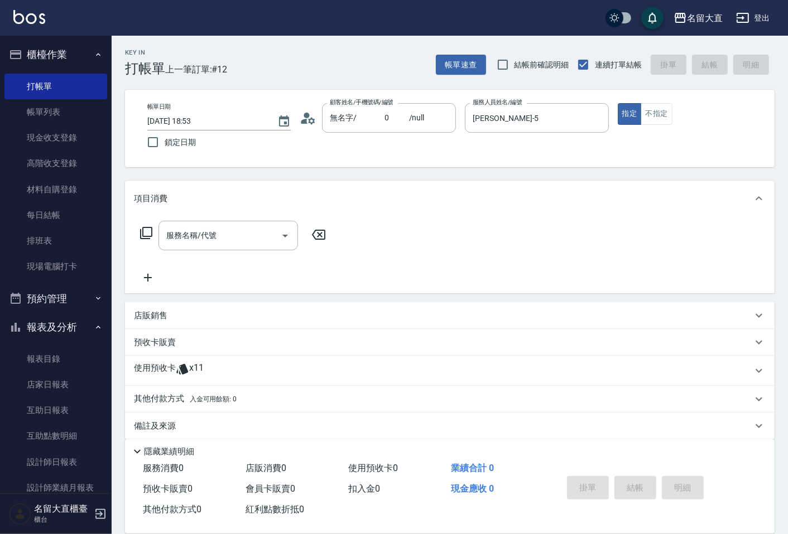
click at [673, 116] on div "指定 不指定" at bounding box center [689, 114] width 143 height 22
click at [640, 125] on div "帳單日期 [DATE] 18:53 鎖定日期 顧客姓名/手機號碼/編號 無名字/ 0 /null 顧客姓名/手機號碼/編號 服務人員姓名/編號 [PERSON…" at bounding box center [449, 128] width 623 height 51
click at [643, 124] on button "不指定" at bounding box center [655, 114] width 31 height 22
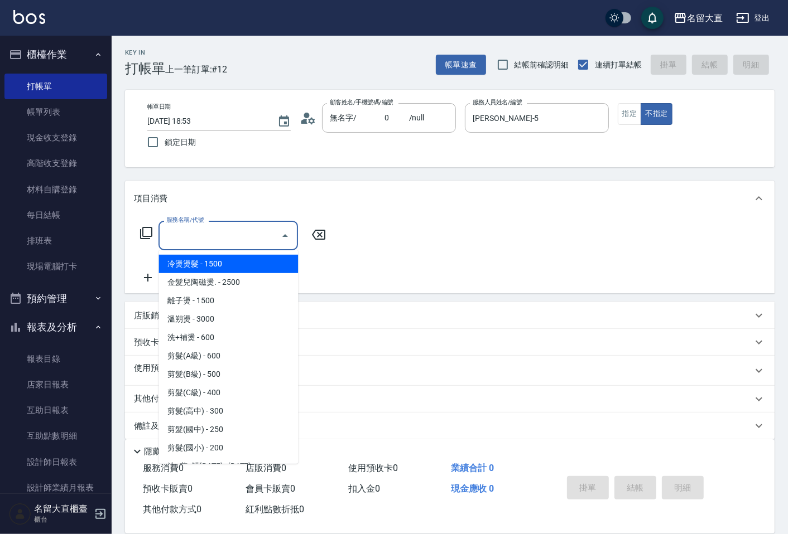
click at [269, 231] on input "服務名稱/代號" at bounding box center [219, 236] width 113 height 20
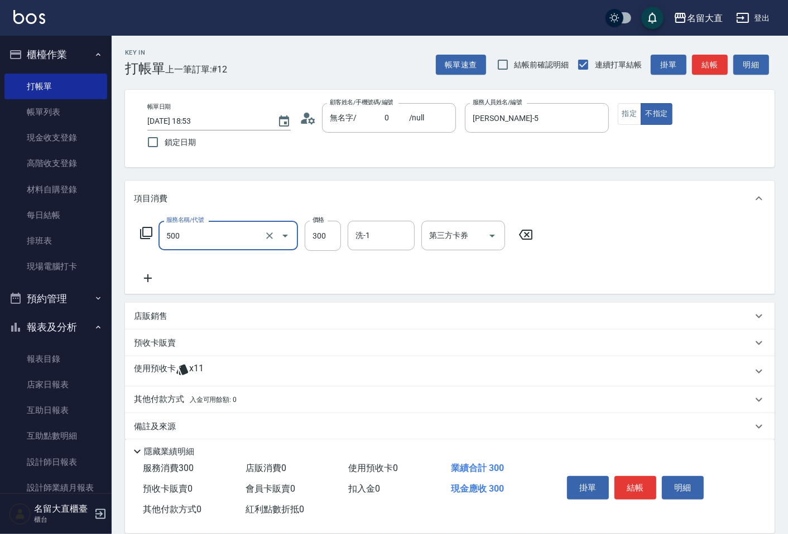
type input "洗髮(500)"
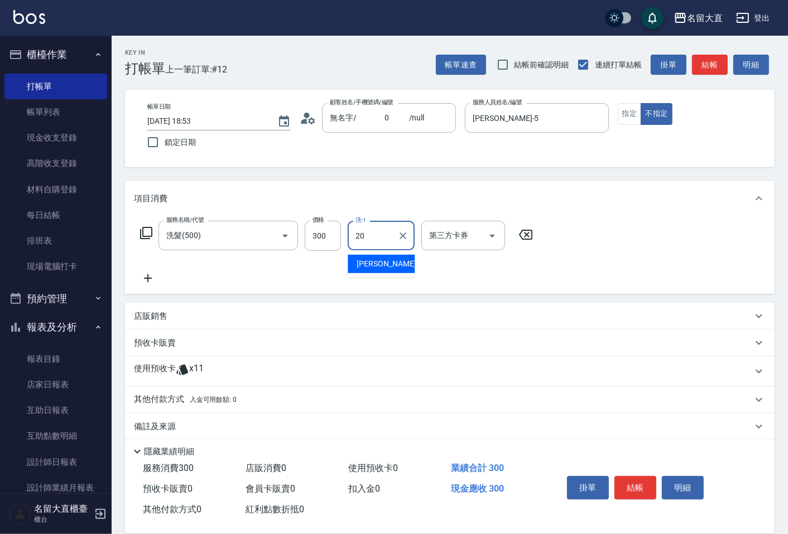
type input "詩雅-20"
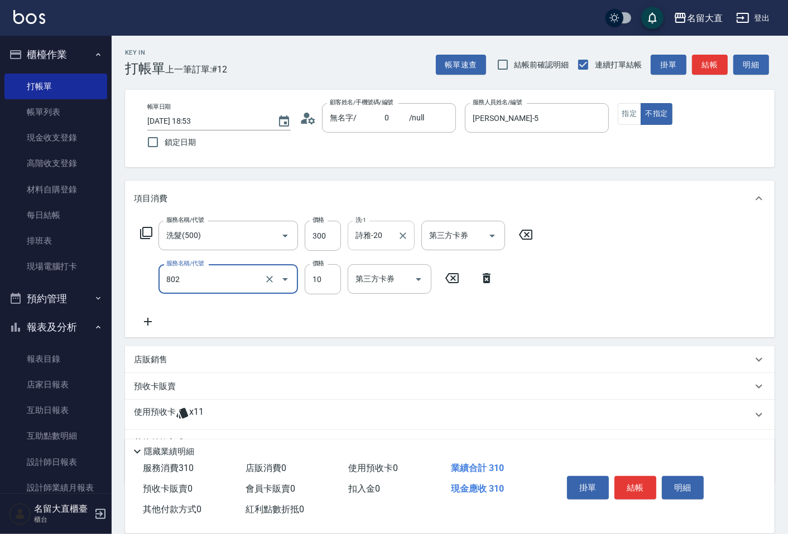
type input "潤絲(802)"
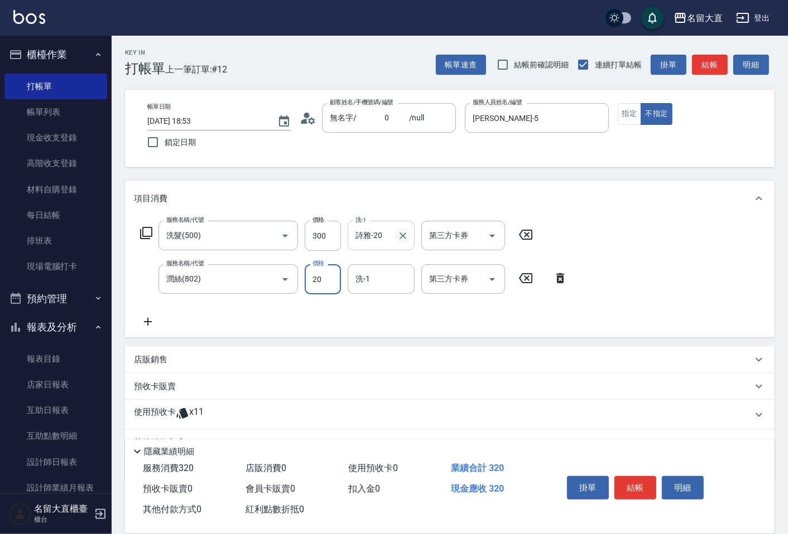
type input "20"
type input "詩雅-20"
click at [716, 65] on button "結帳" at bounding box center [710, 65] width 36 height 21
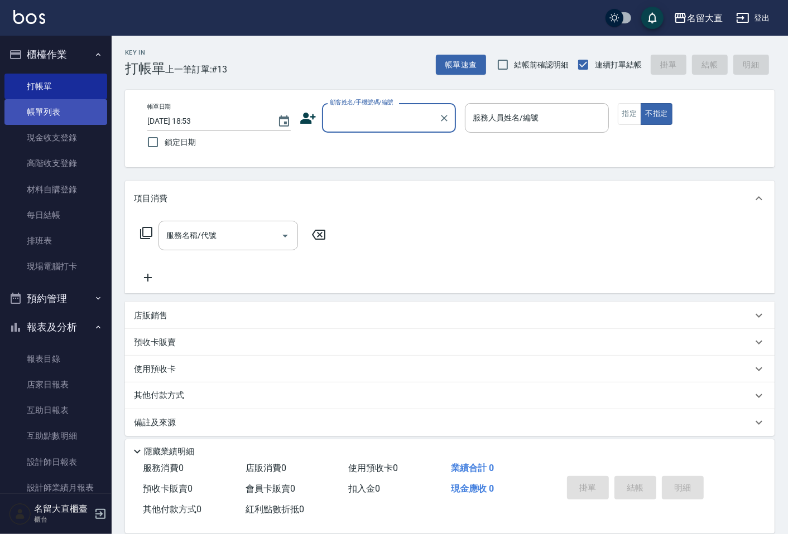
click at [99, 115] on link "帳單列表" at bounding box center [55, 112] width 103 height 26
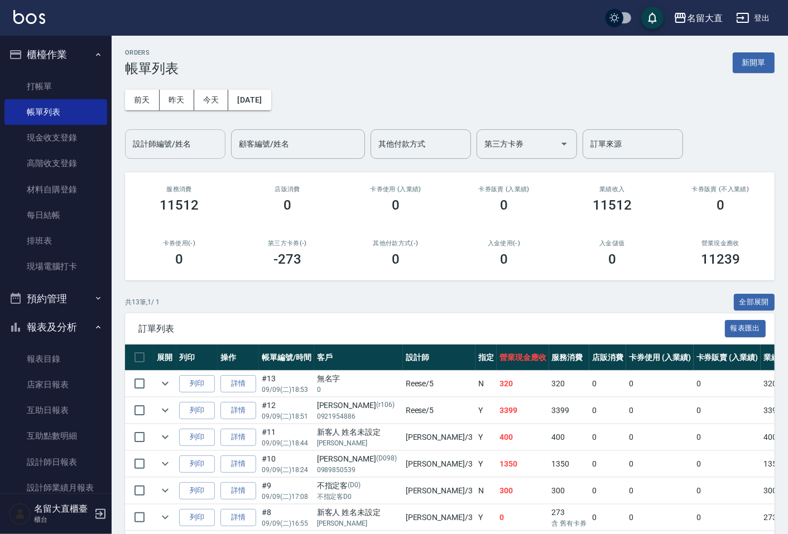
click at [158, 146] on input "設計師編號/姓名" at bounding box center [175, 144] width 90 height 20
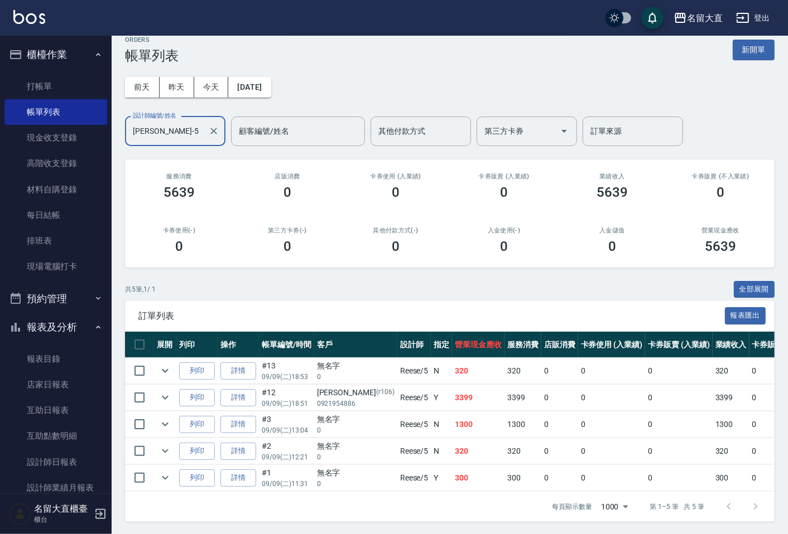
scroll to position [23, 0]
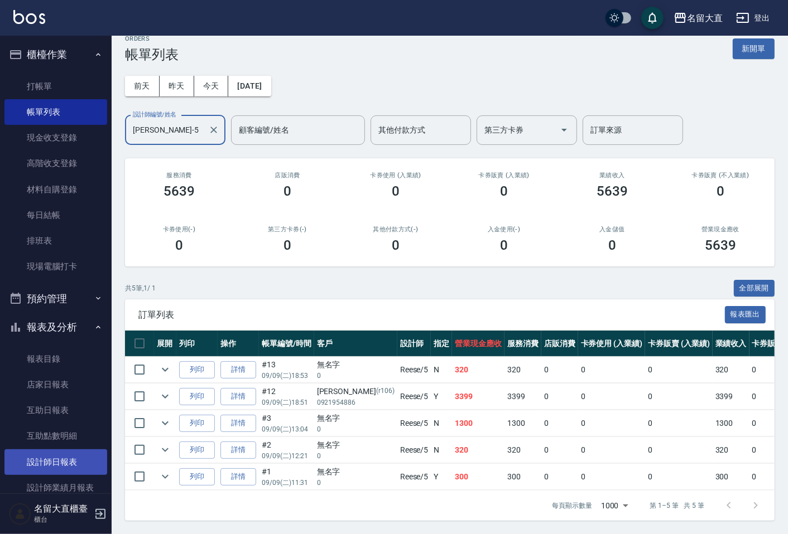
type input "[PERSON_NAME]-5"
click at [55, 450] on link "設計師日報表" at bounding box center [55, 463] width 103 height 26
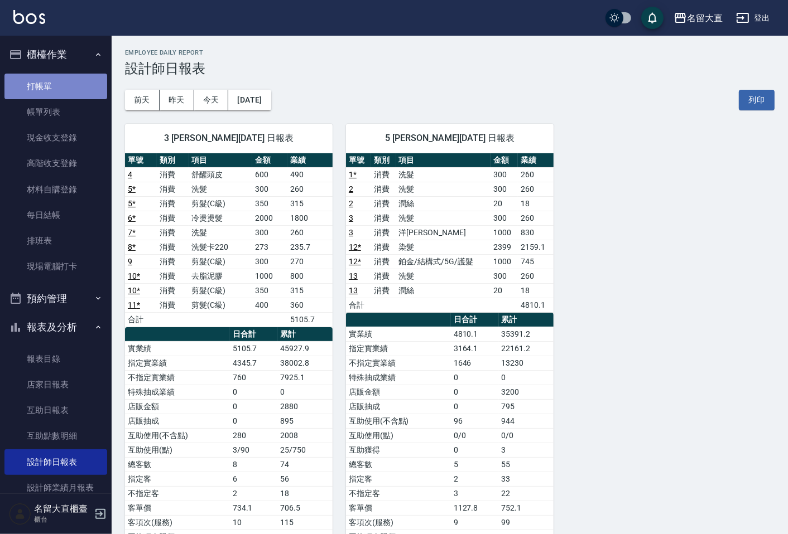
click at [78, 89] on link "打帳單" at bounding box center [55, 87] width 103 height 26
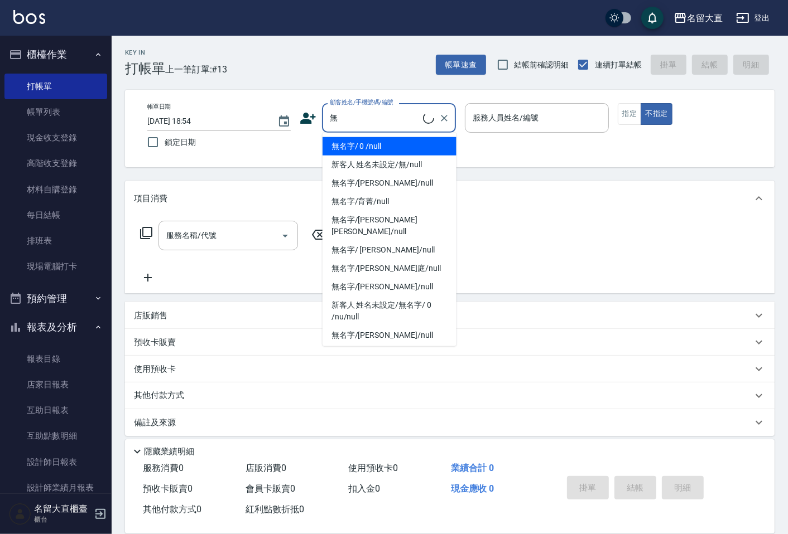
type input "無名字/ 0 /null"
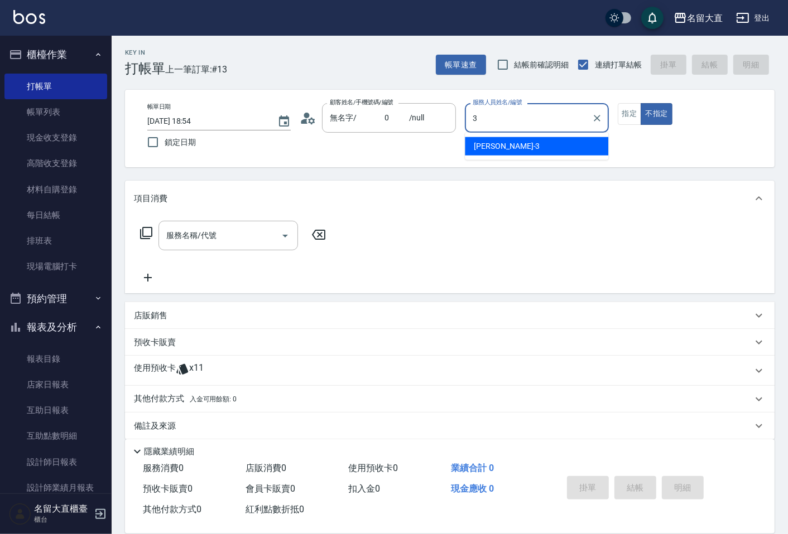
type input "[PERSON_NAME]3"
type button "false"
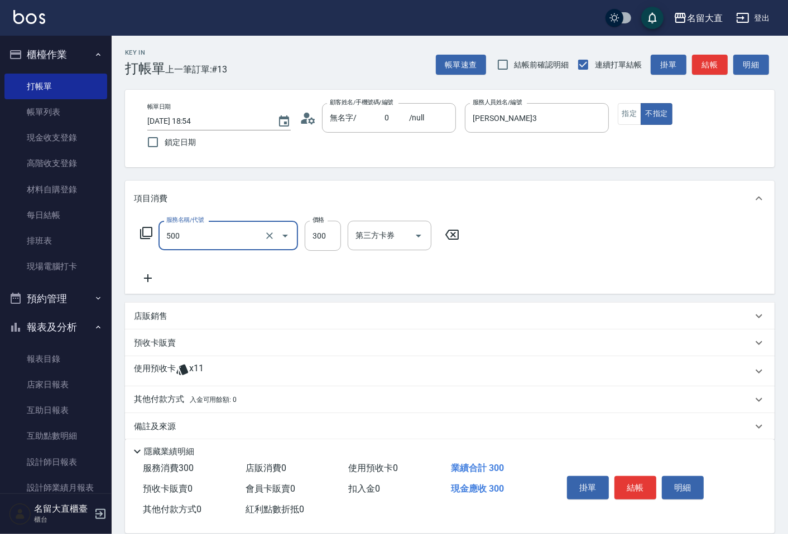
type input "洗髮(500)"
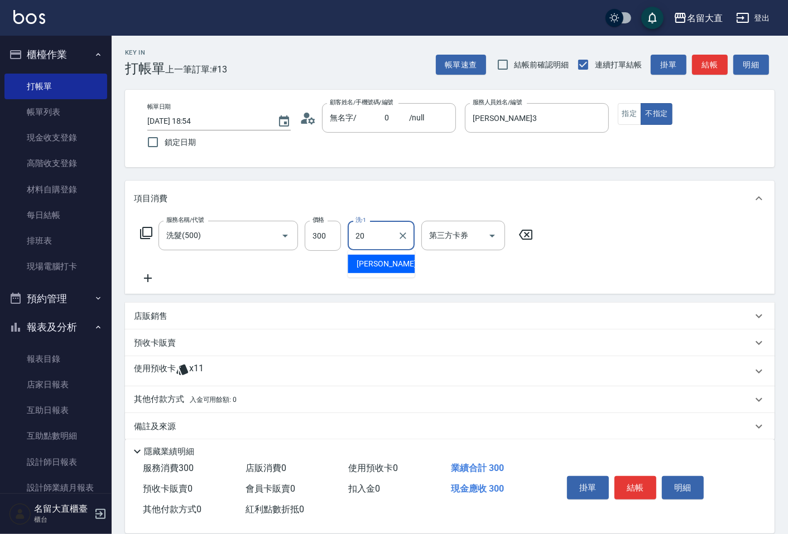
type input "詩雅-20"
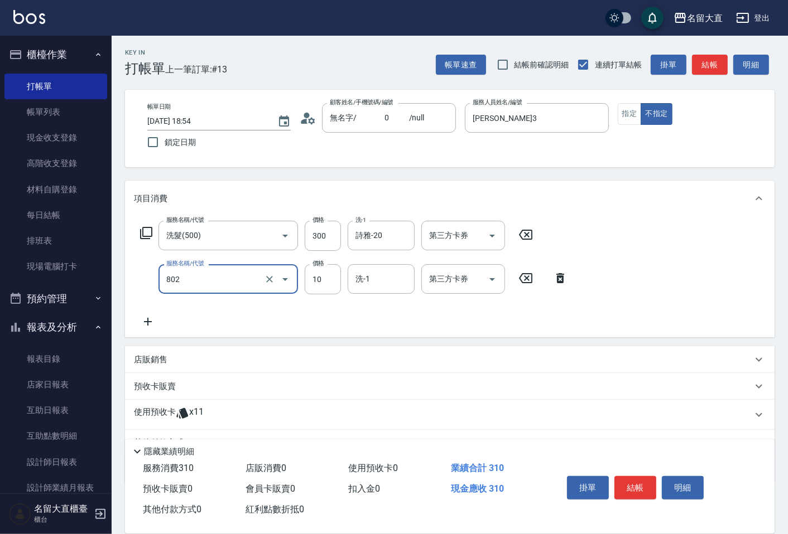
type input "潤絲(802)"
type input "20"
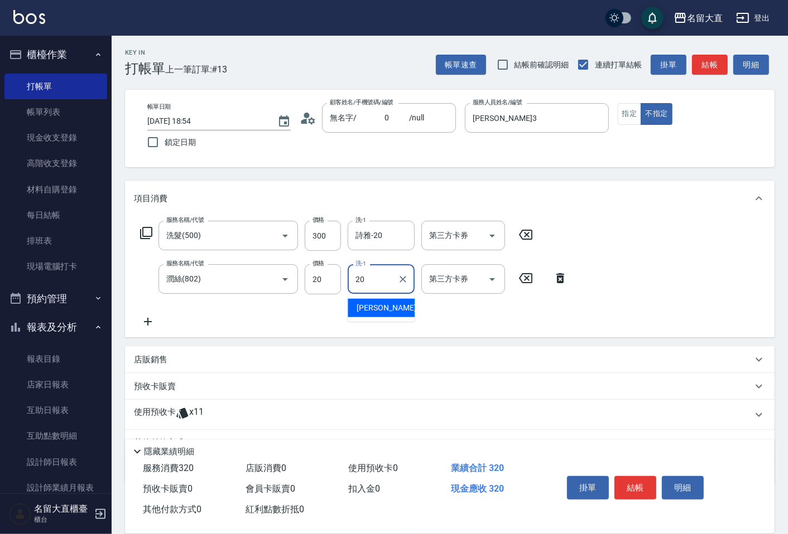
type input "詩雅-20"
click at [629, 481] on button "結帳" at bounding box center [635, 487] width 42 height 23
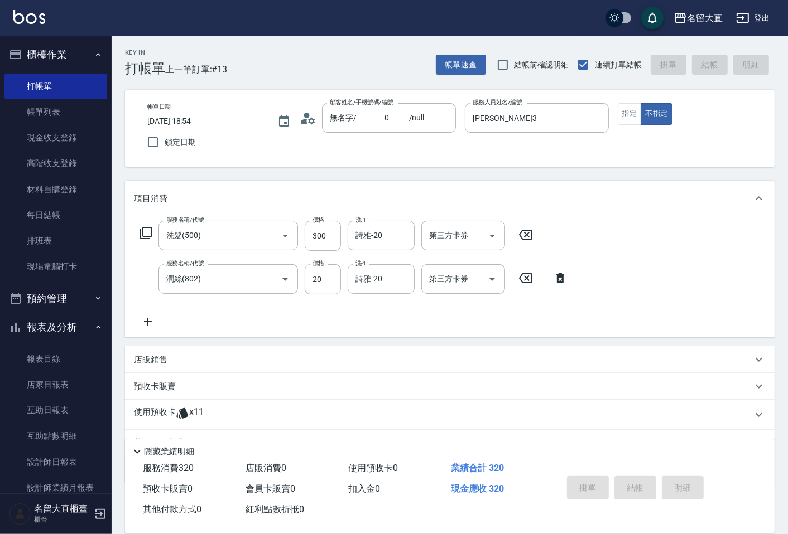
type input "[DATE] 19:10"
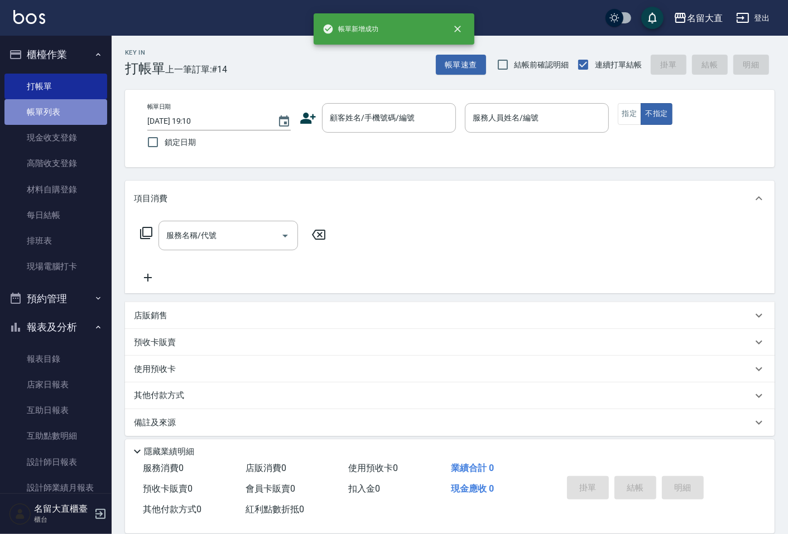
click at [79, 114] on link "帳單列表" at bounding box center [55, 112] width 103 height 26
